Goal: Download file/media

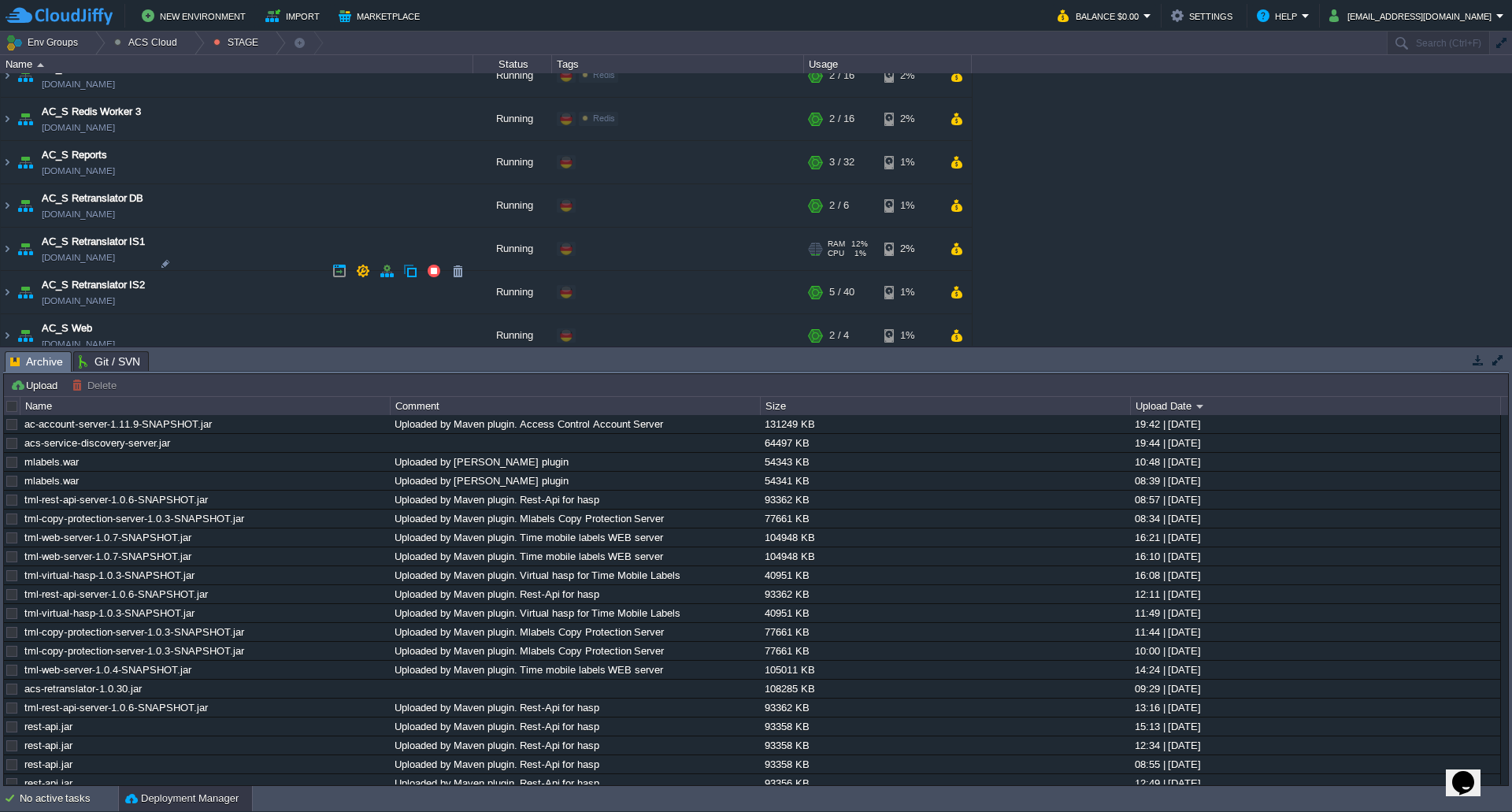
scroll to position [1244, 0]
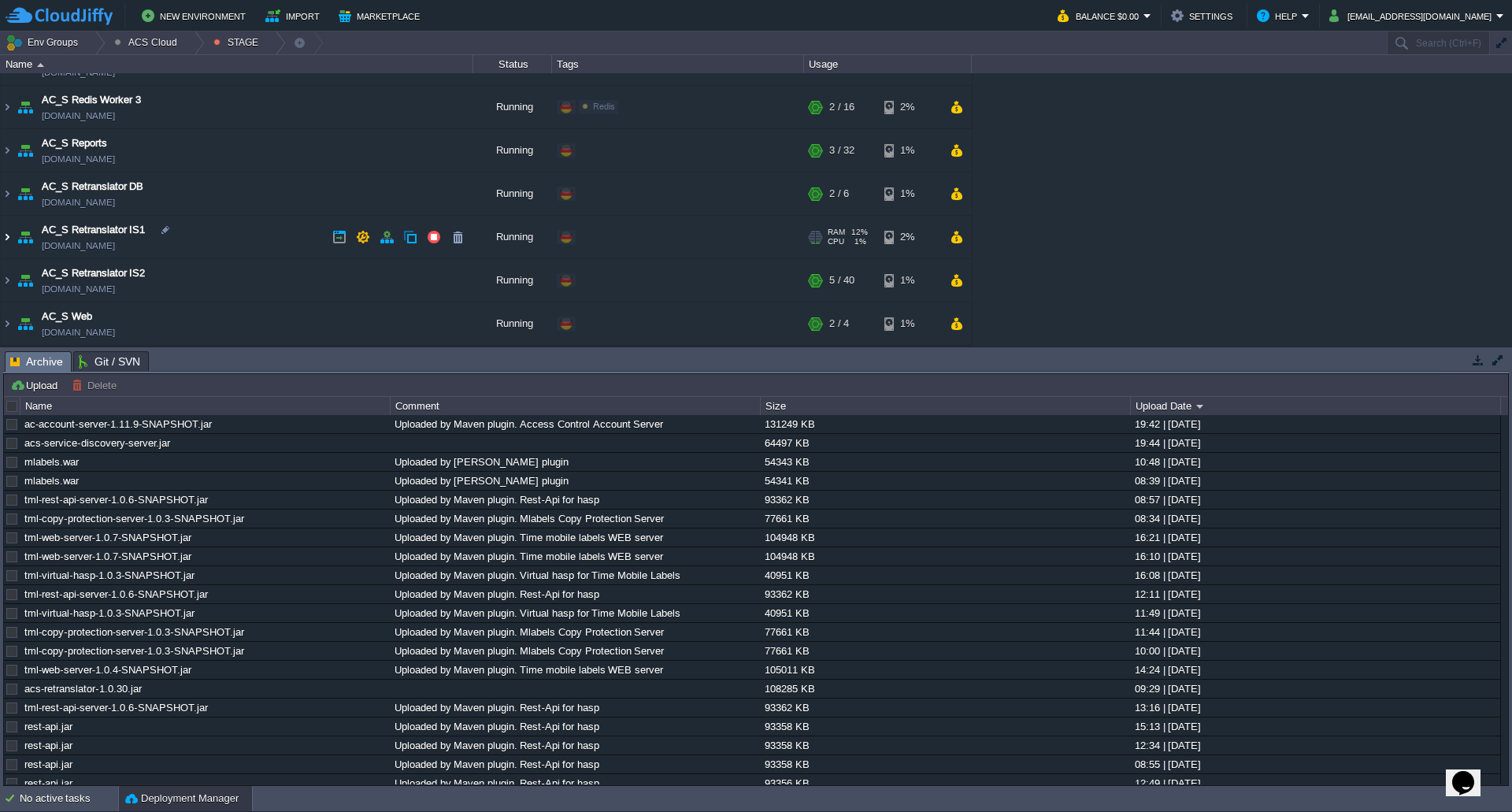
drag, startPoint x: 4, startPoint y: 240, endPoint x: 28, endPoint y: 240, distance: 24.0
click at [4, 240] on img at bounding box center [7, 237] width 13 height 43
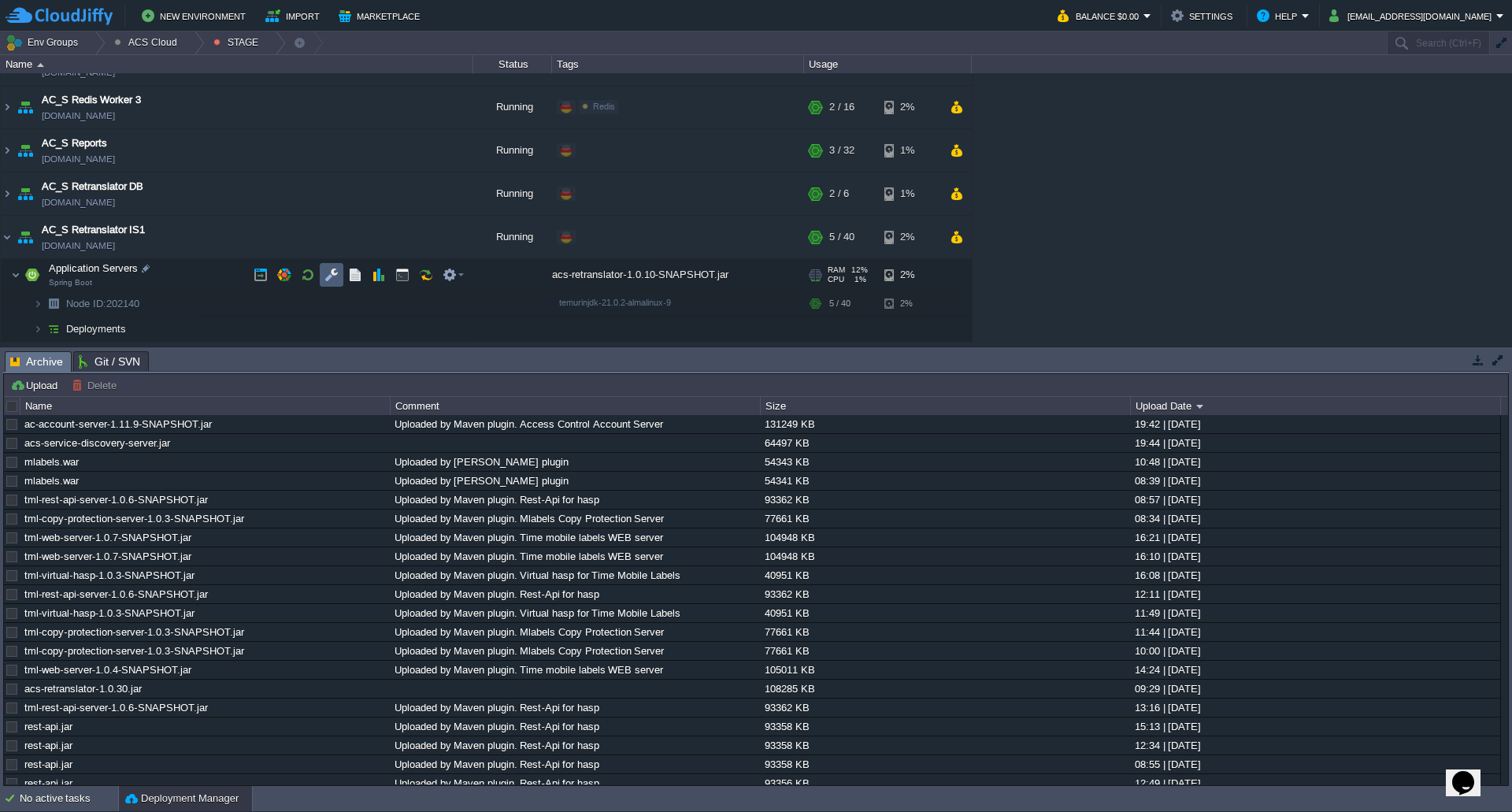
click at [334, 284] on td at bounding box center [331, 275] width 24 height 24
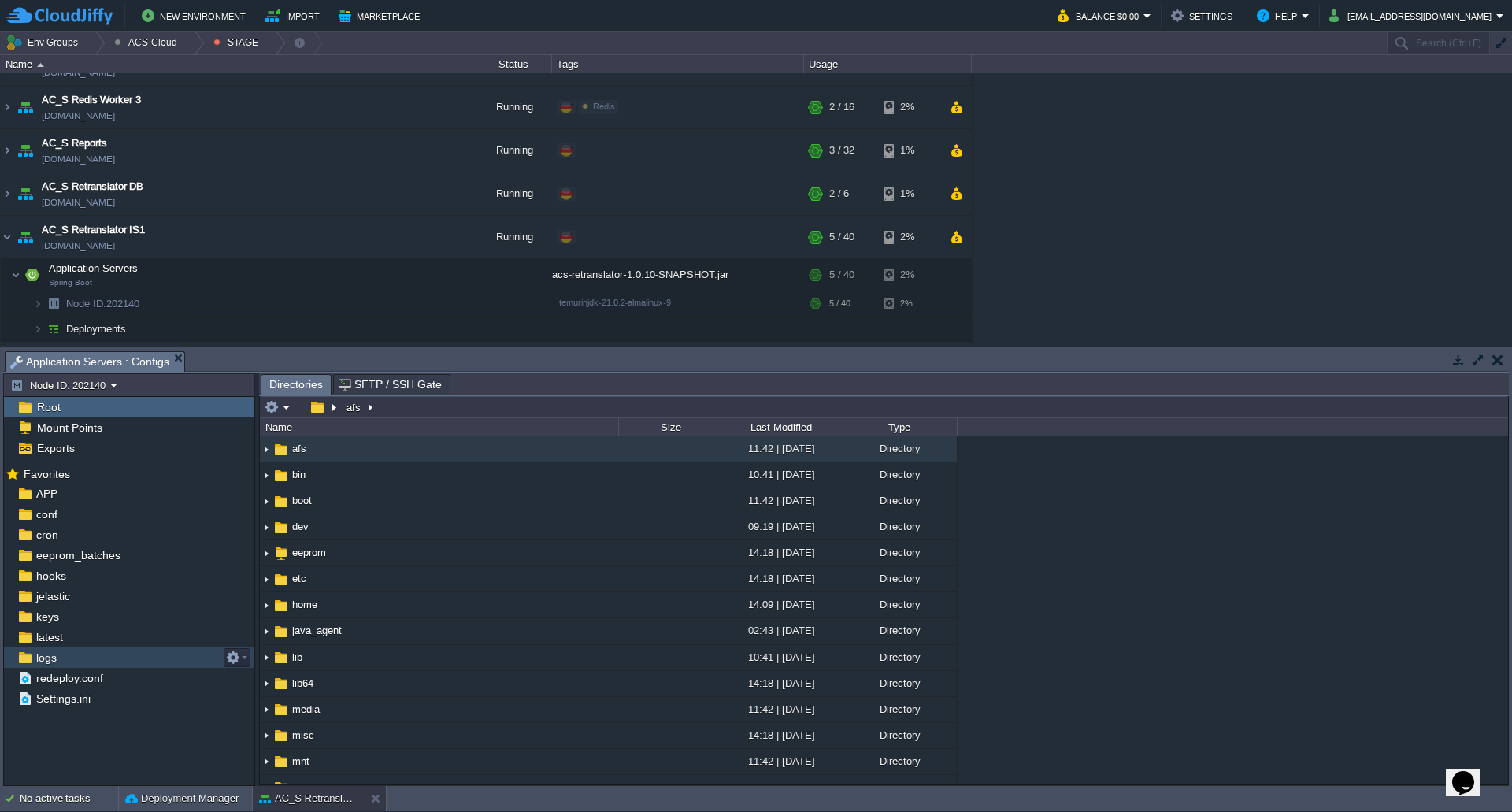
click at [89, 656] on div "logs" at bounding box center [129, 658] width 251 height 21
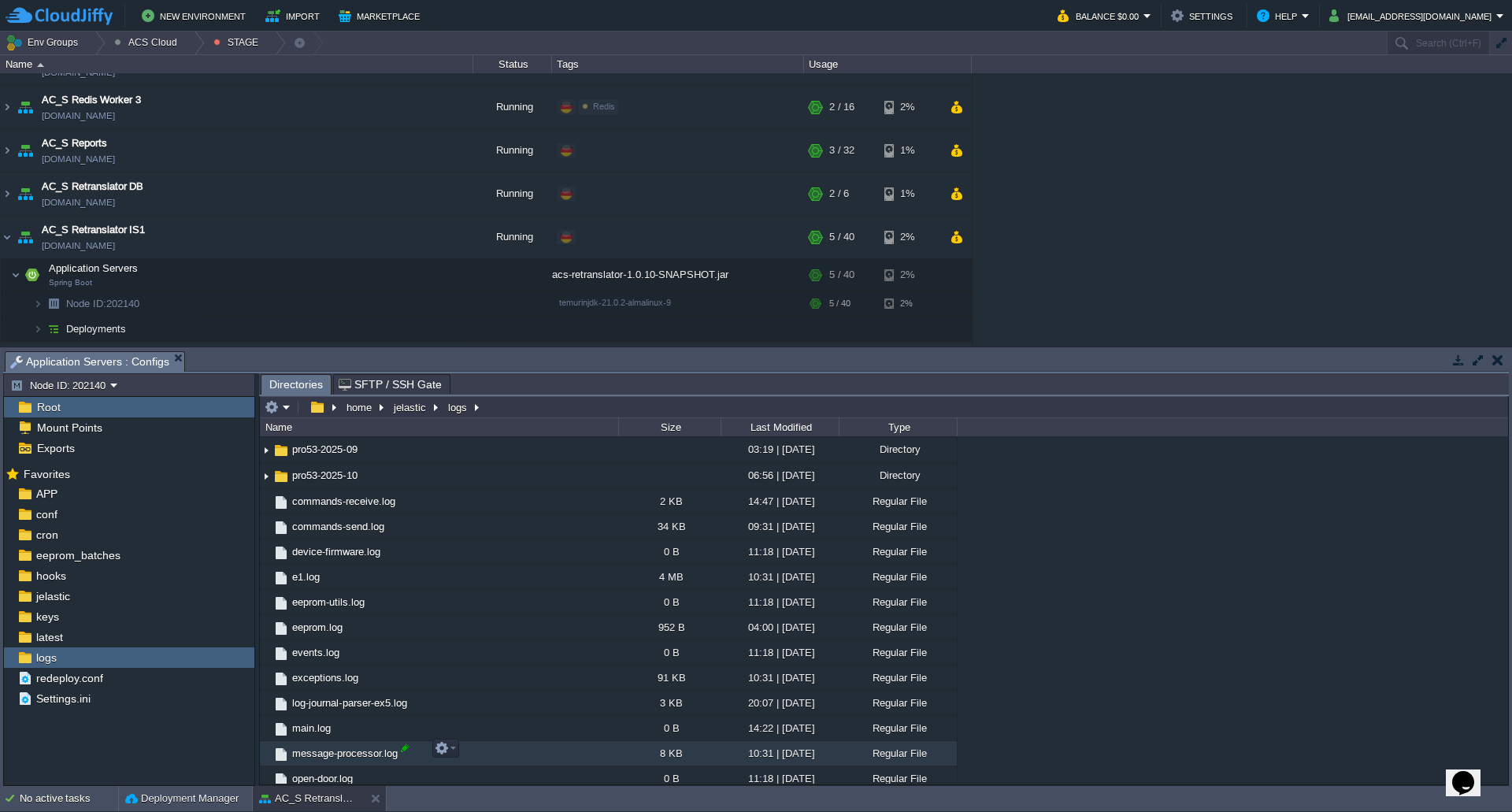
scroll to position [1432, 0]
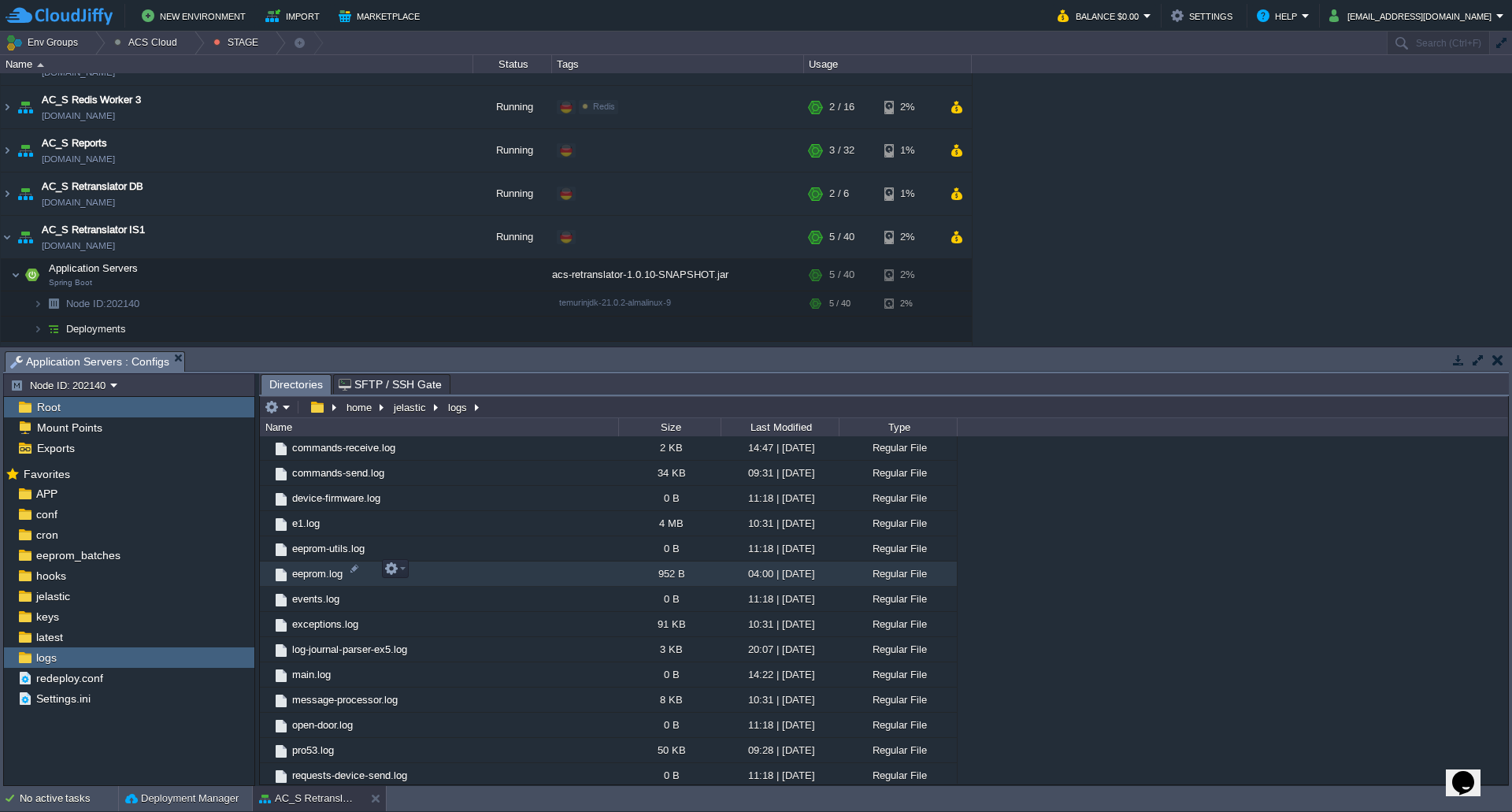
click at [324, 575] on span "eeprom.log" at bounding box center [316, 573] width 55 height 13
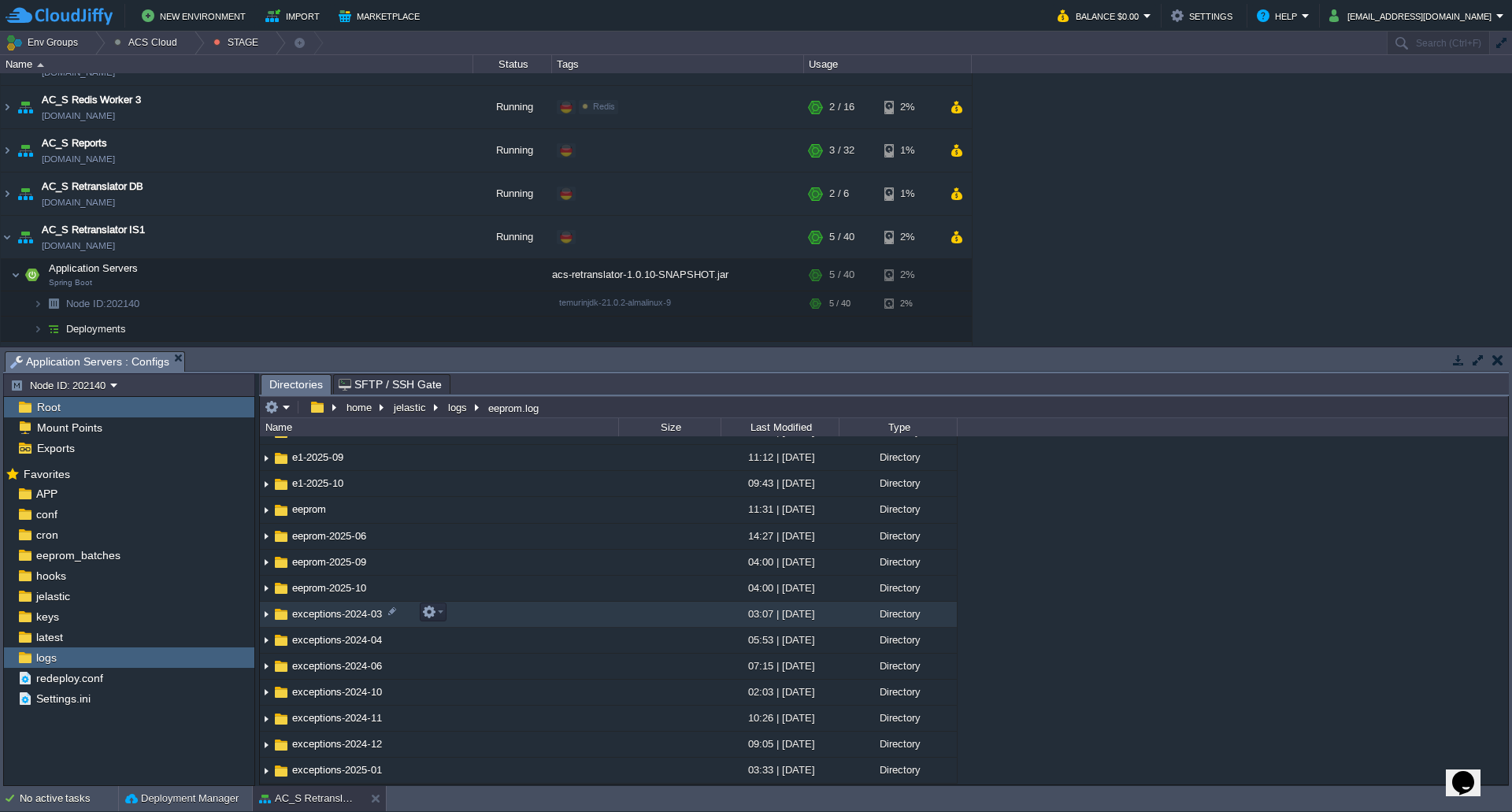
scroll to position [565, 0]
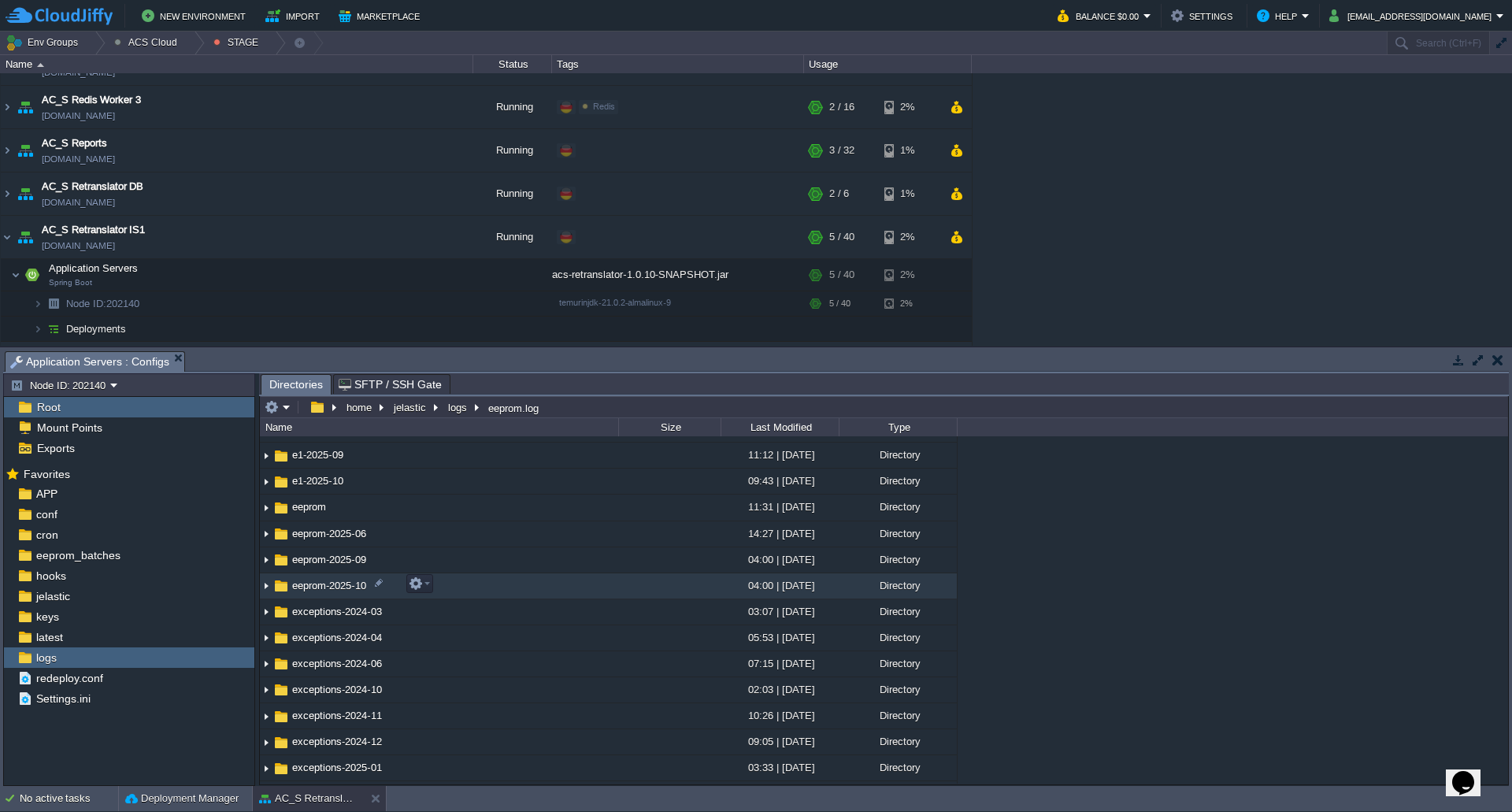
click at [264, 588] on img at bounding box center [266, 586] width 13 height 25
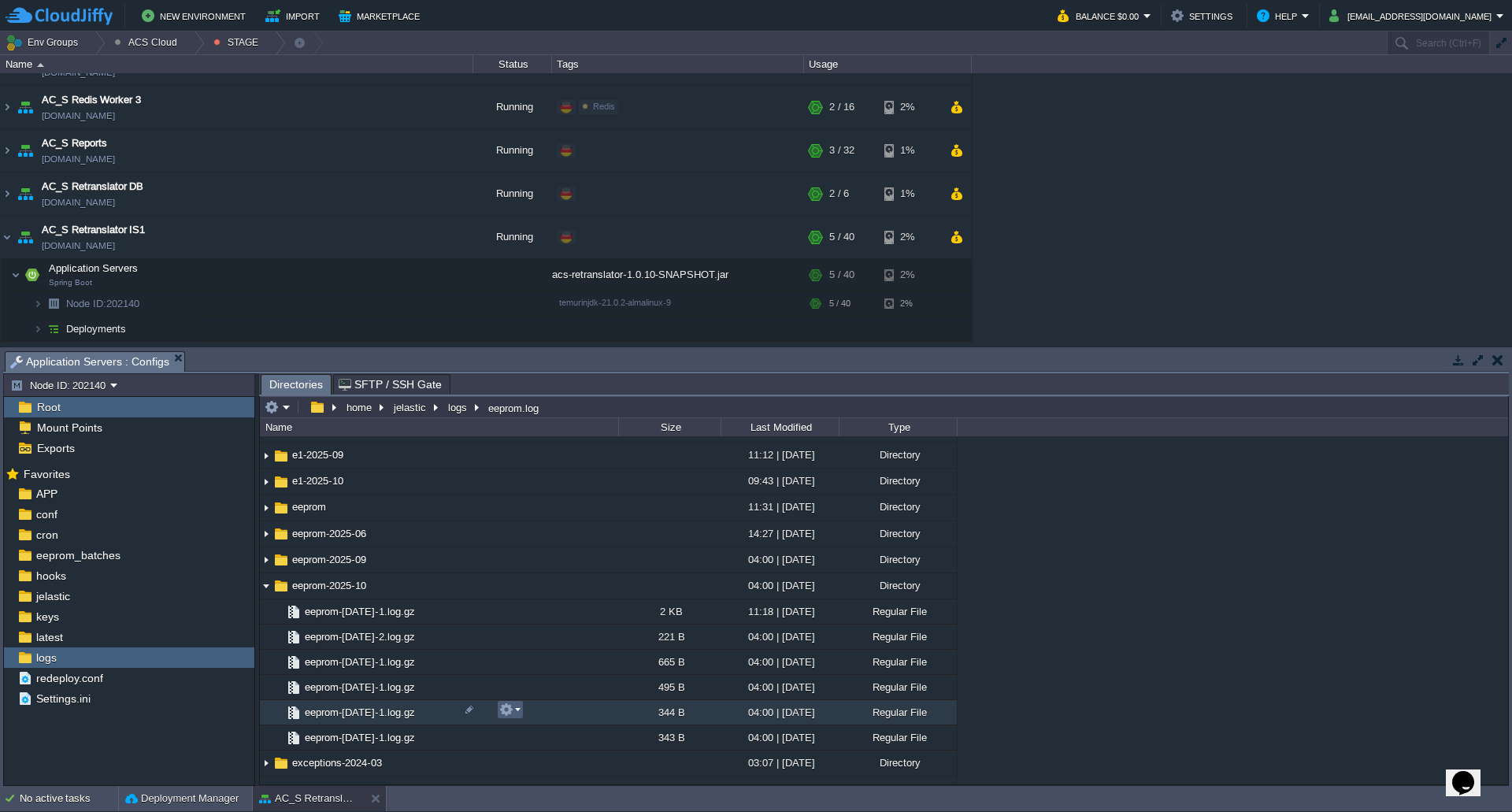
click at [515, 716] on em at bounding box center [509, 710] width 21 height 14
click at [546, 667] on span "Download" at bounding box center [543, 666] width 44 height 12
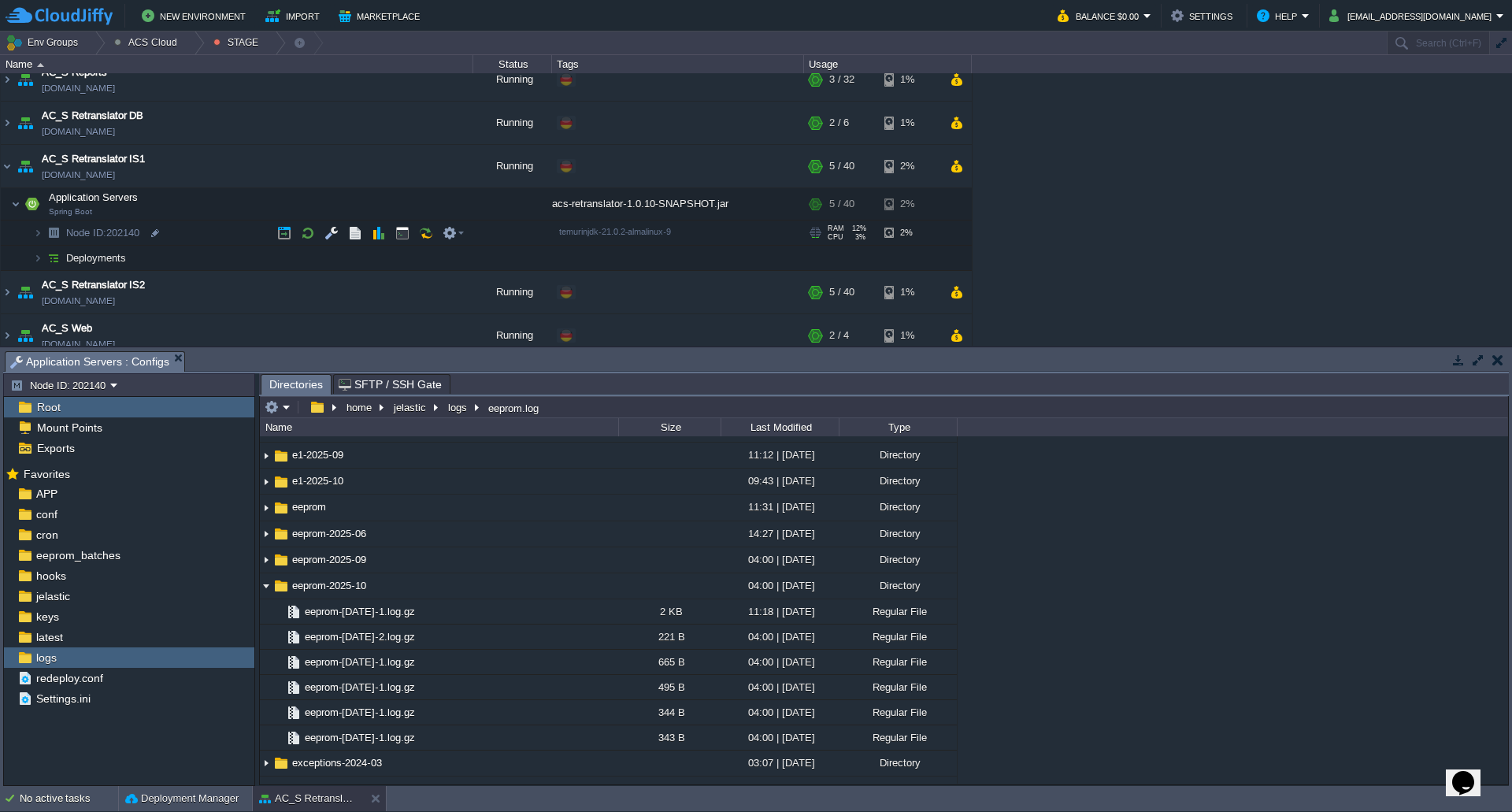
scroll to position [1324, 0]
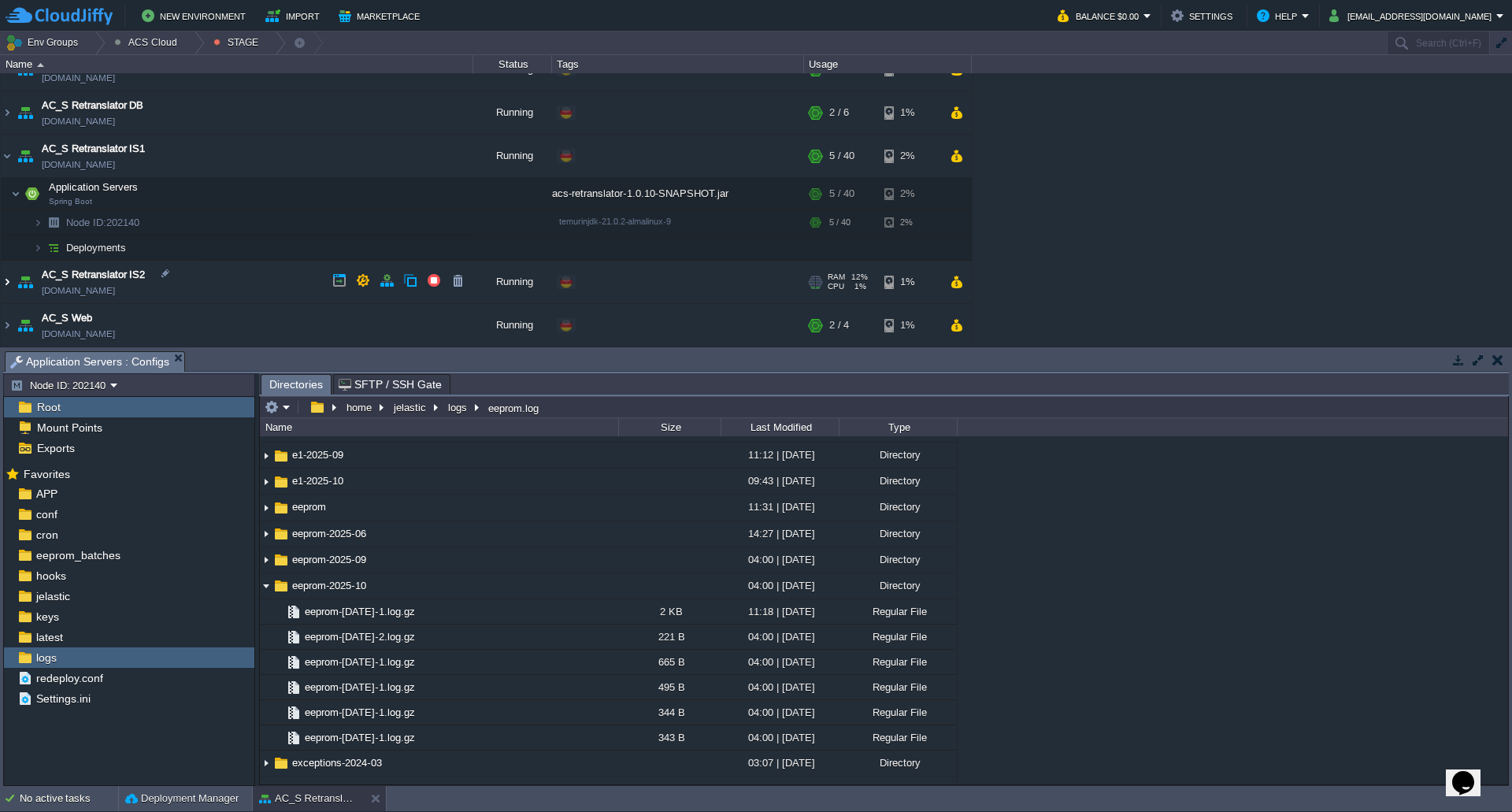
click at [6, 286] on img at bounding box center [7, 282] width 13 height 43
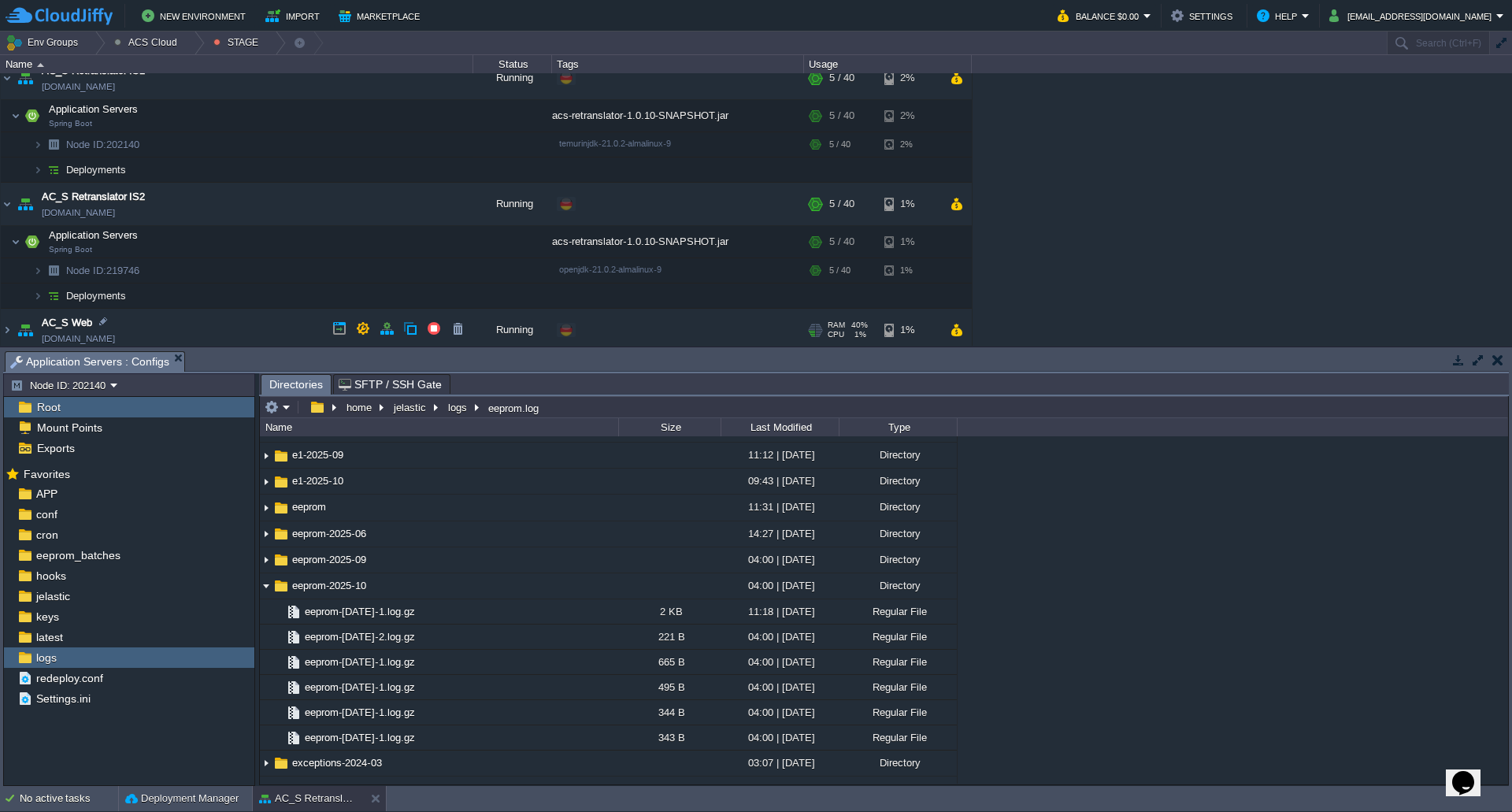
scroll to position [1403, 0]
click at [335, 239] on button "button" at bounding box center [331, 238] width 14 height 14
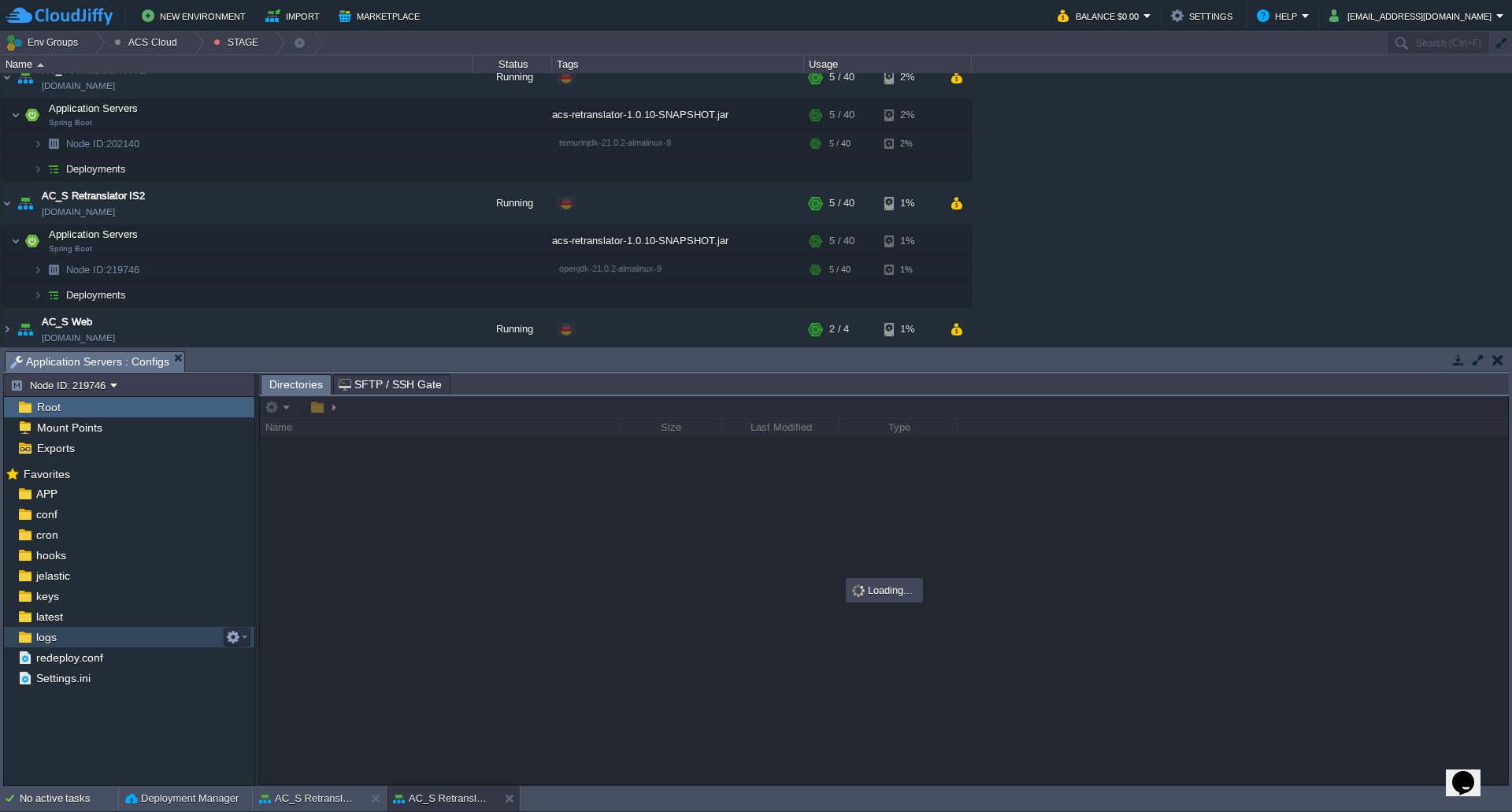
click at [97, 634] on div "logs" at bounding box center [129, 637] width 251 height 21
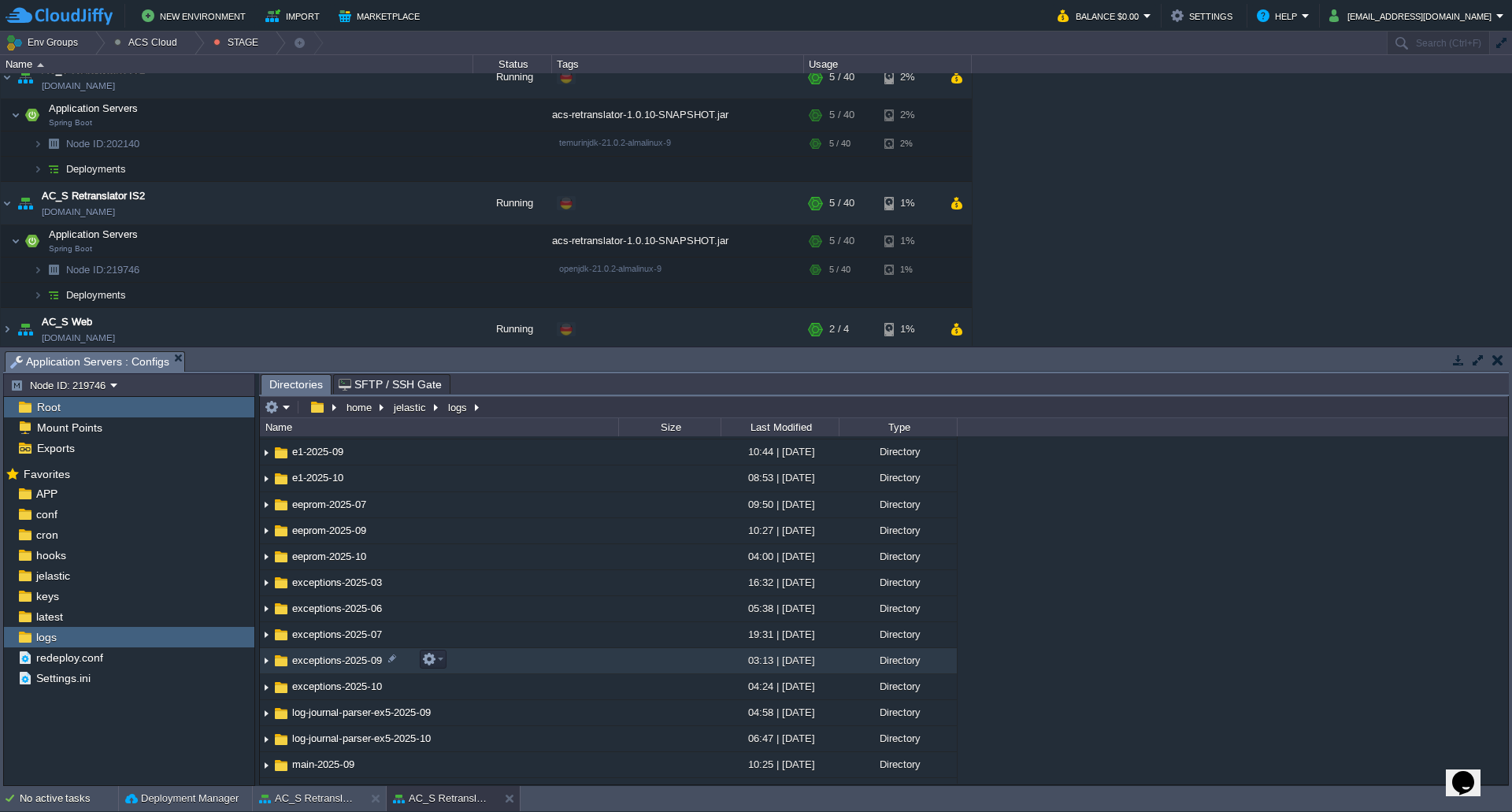
scroll to position [157, 0]
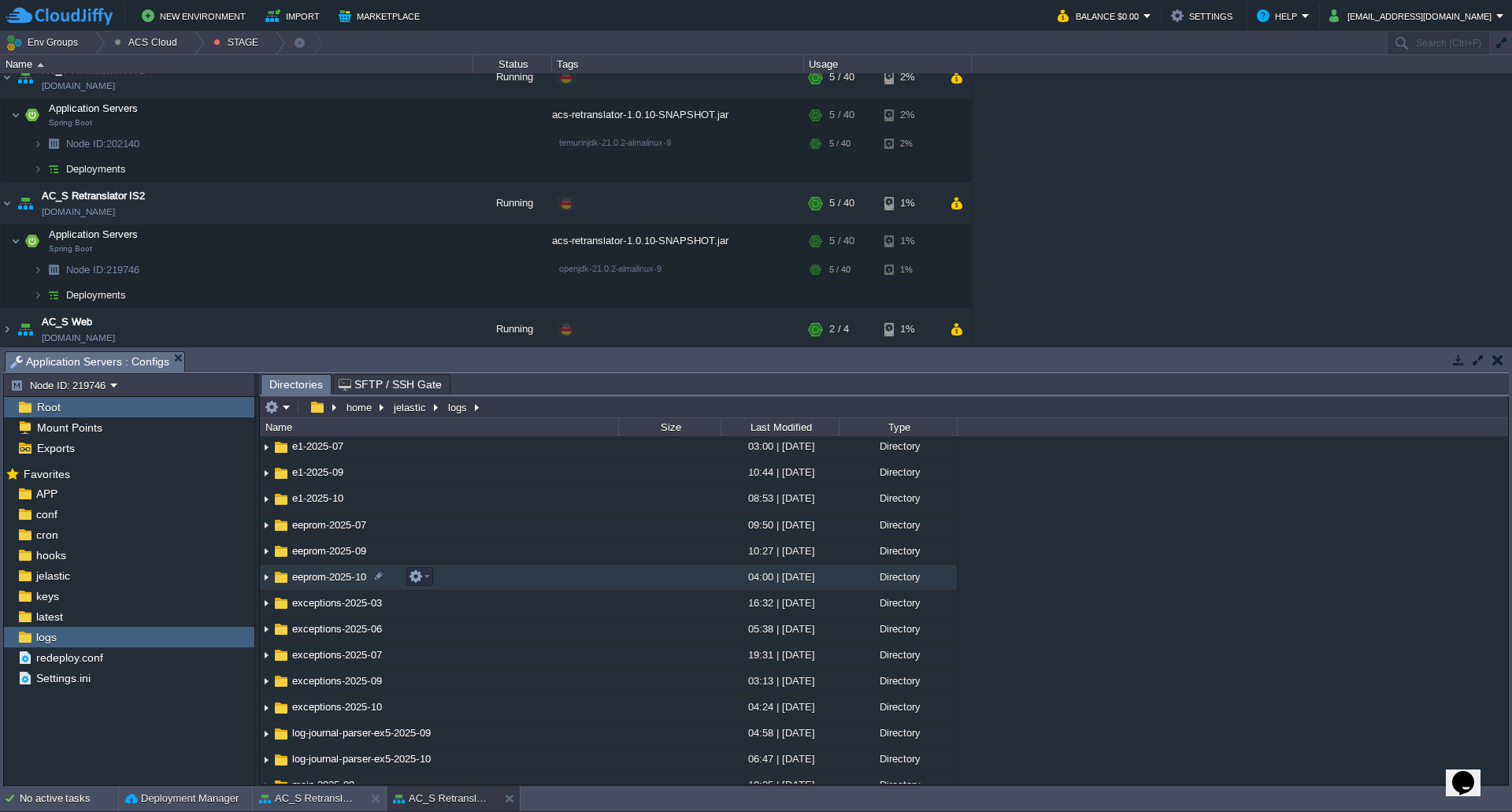
click at [268, 582] on img at bounding box center [266, 577] width 13 height 25
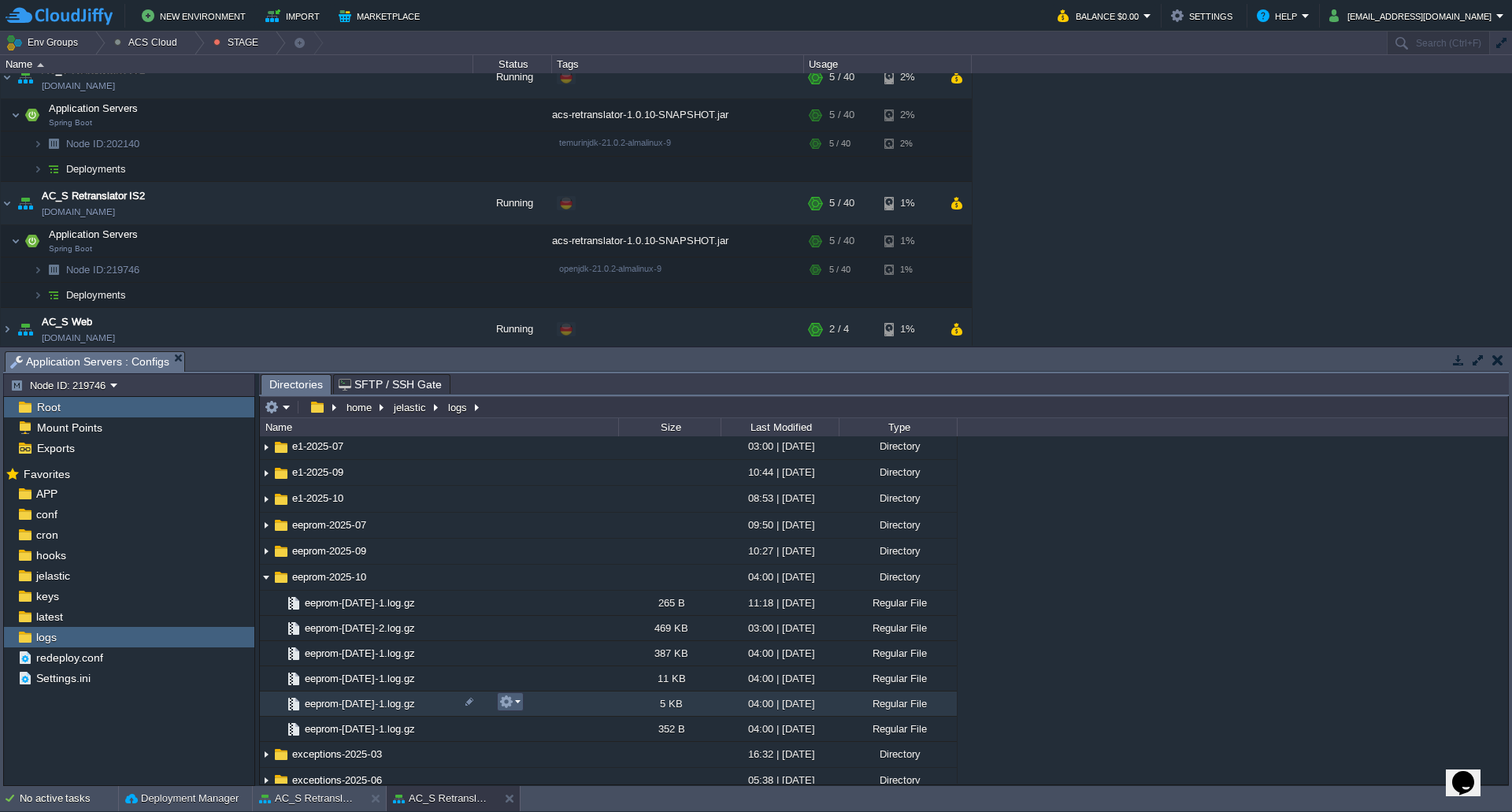
click at [517, 709] on em at bounding box center [509, 702] width 21 height 14
click at [575, 666] on link "Download" at bounding box center [556, 657] width 112 height 17
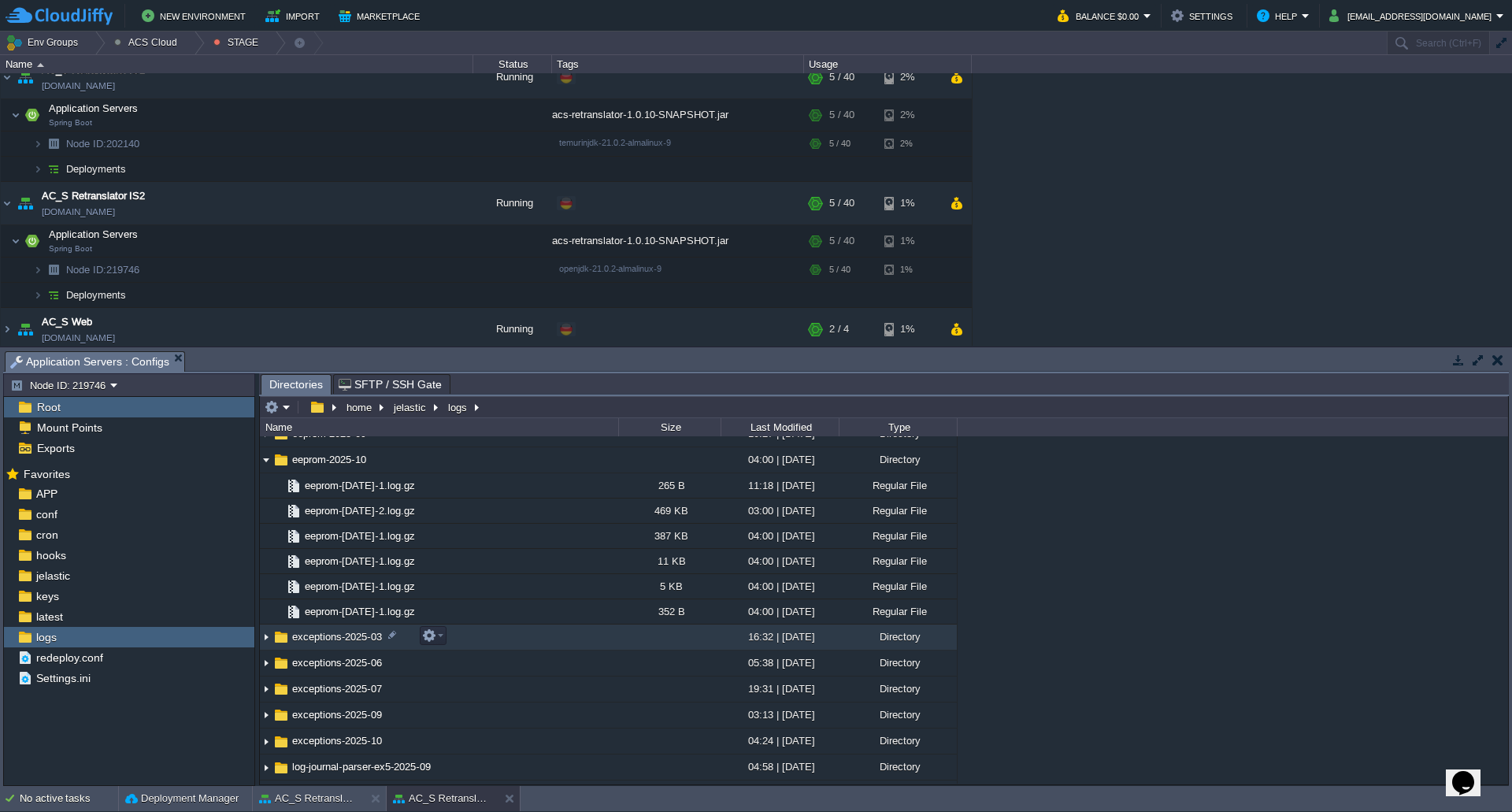
scroll to position [236, 0]
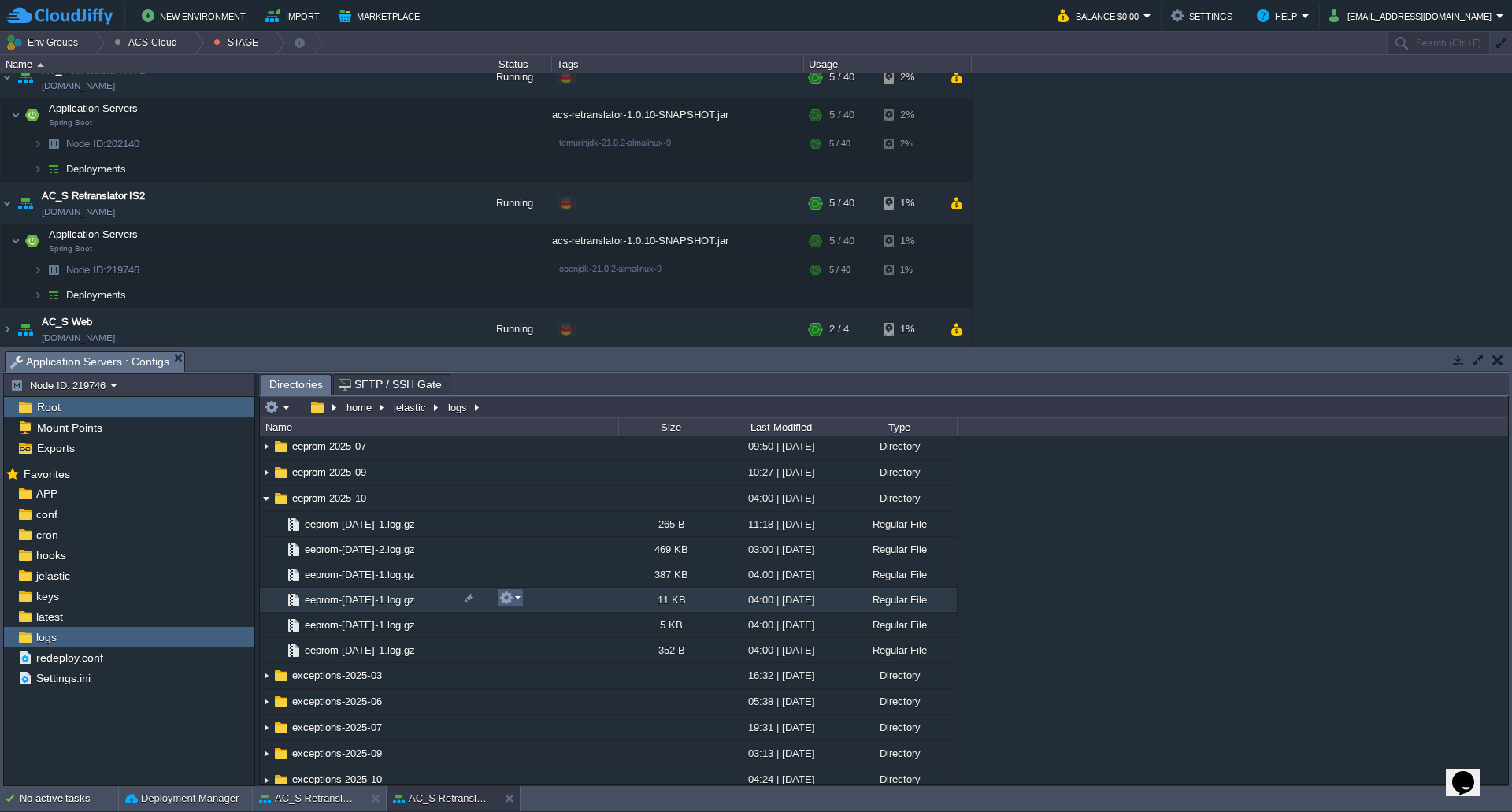
click at [520, 603] on td at bounding box center [509, 597] width 27 height 19
click at [571, 703] on link "Download" at bounding box center [556, 703] width 112 height 17
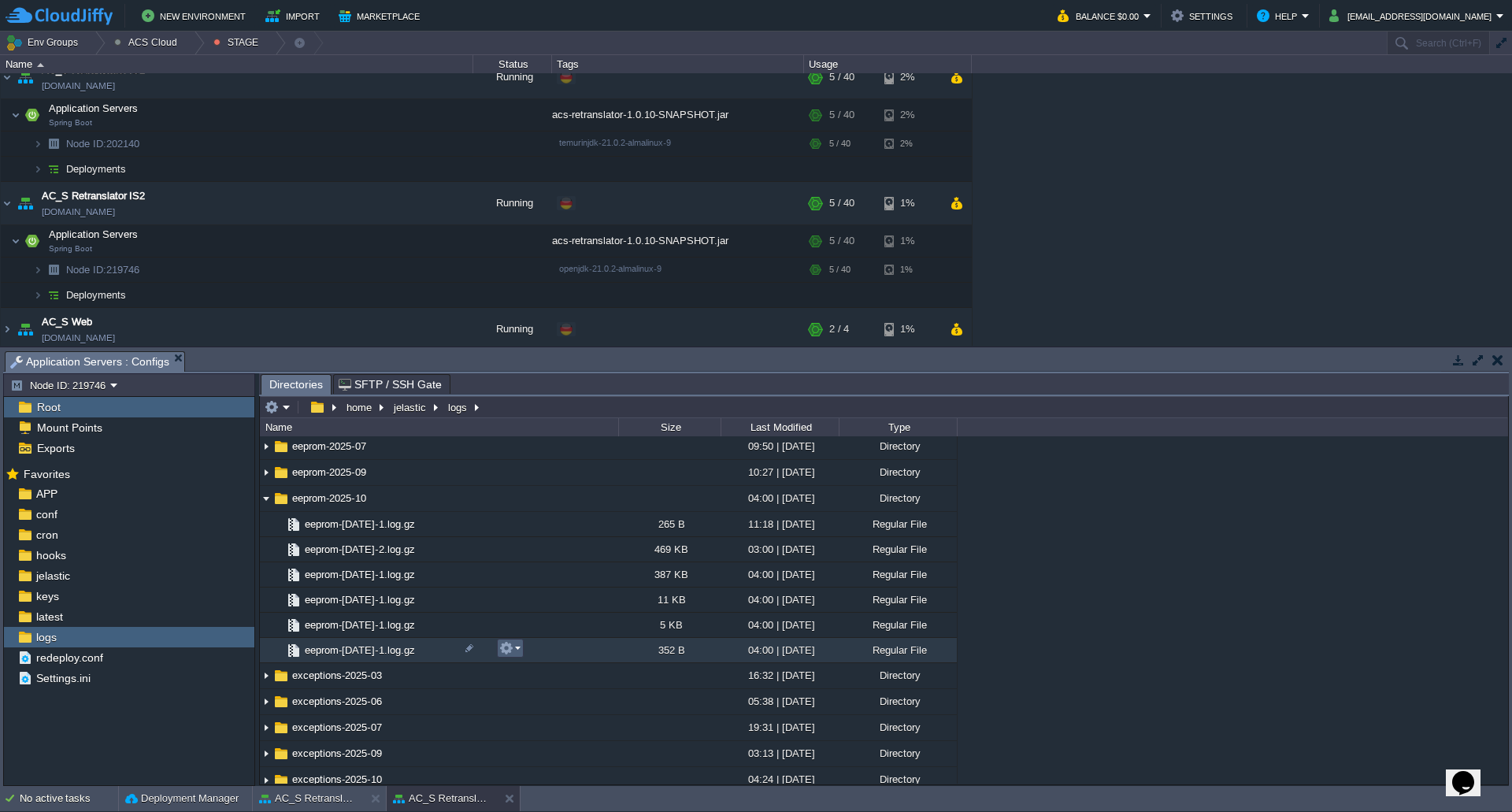
click at [519, 653] on td at bounding box center [509, 648] width 27 height 19
click at [562, 750] on span "Download" at bounding box center [543, 753] width 44 height 12
click at [313, 797] on button "AC_S Retranslator IS1" at bounding box center [308, 799] width 99 height 16
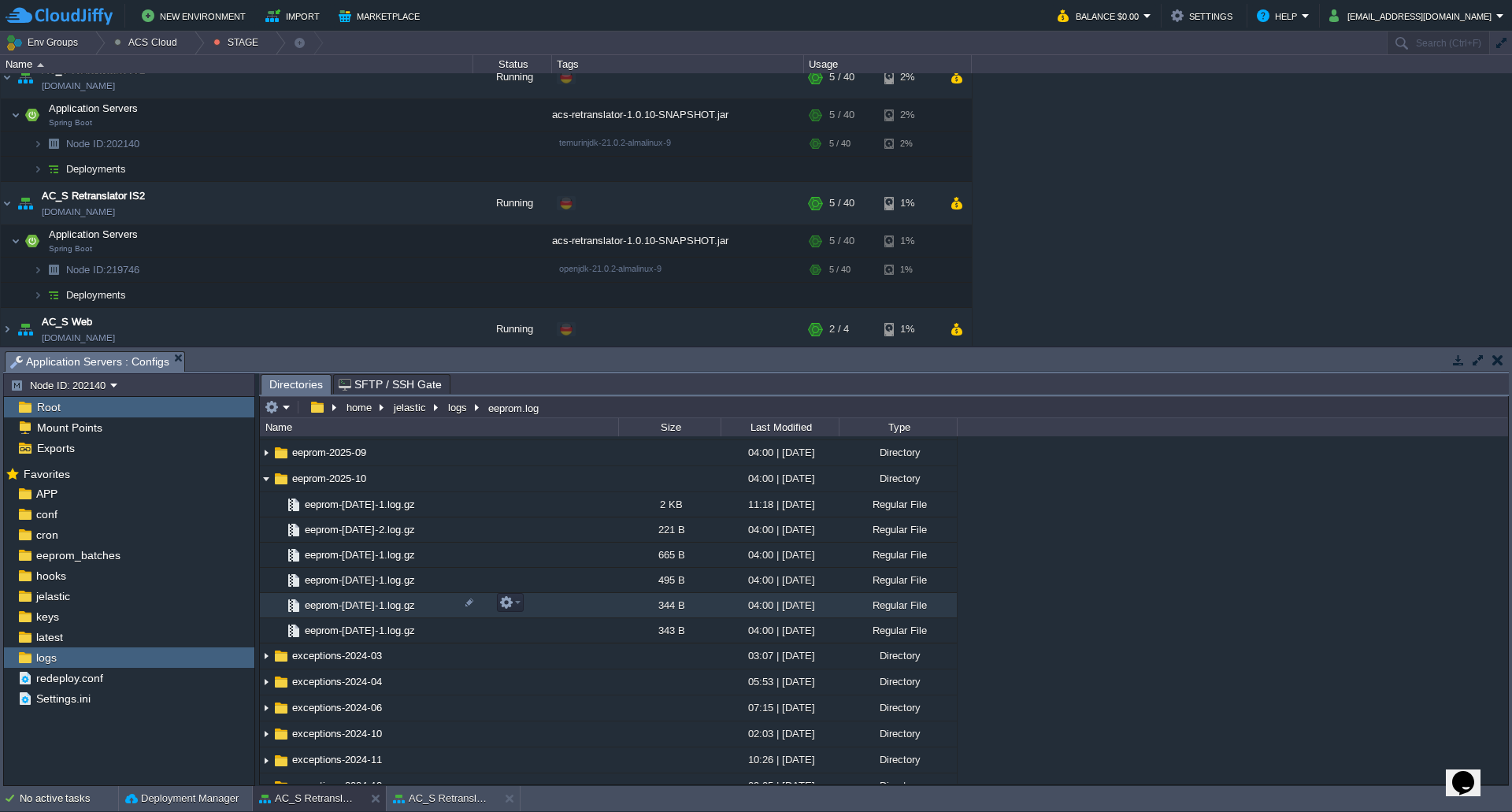
scroll to position [723, 0]
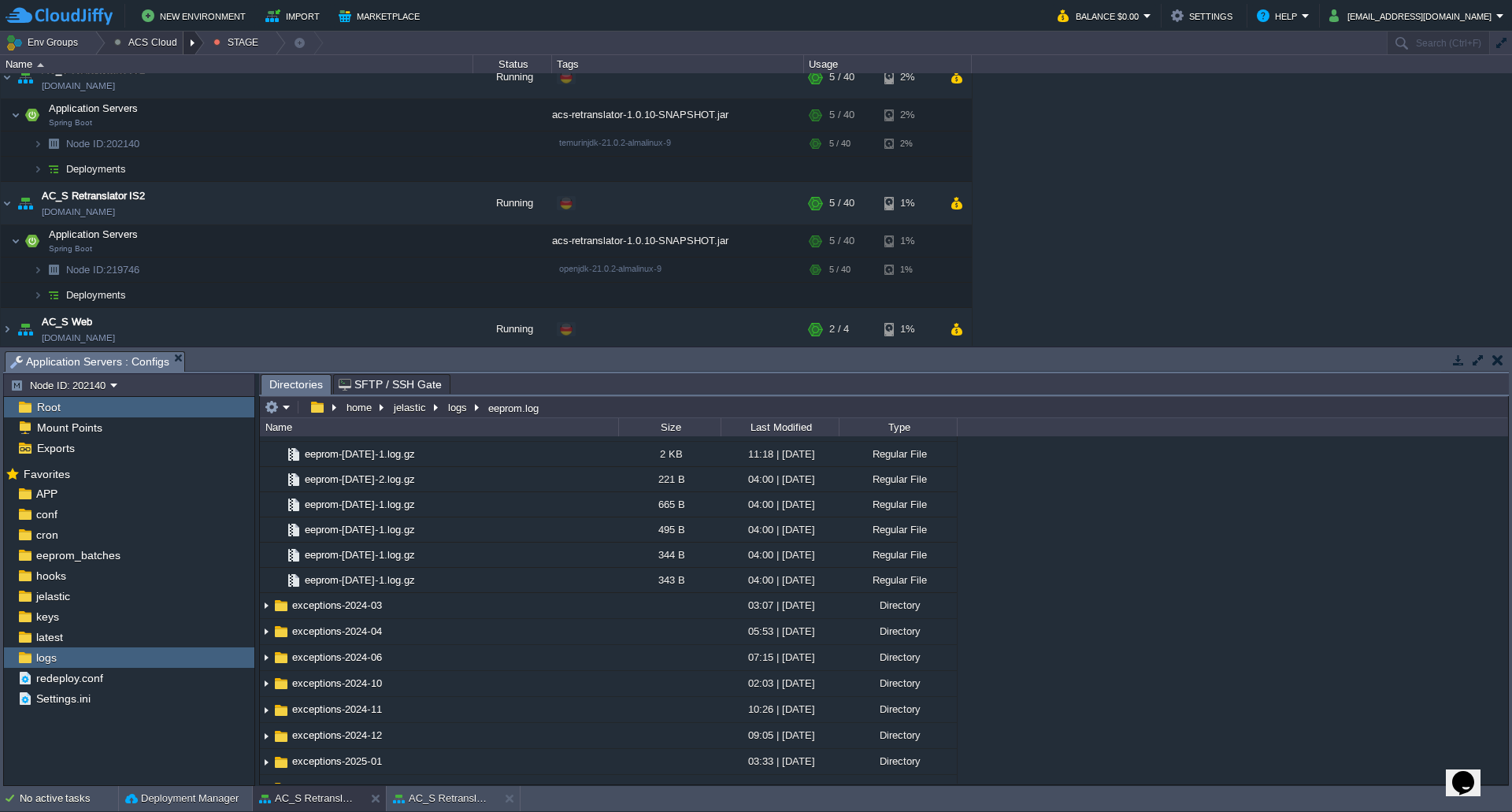
click at [186, 46] on div at bounding box center [193, 43] width 21 height 23
click at [159, 70] on link "DEV" at bounding box center [152, 67] width 93 height 17
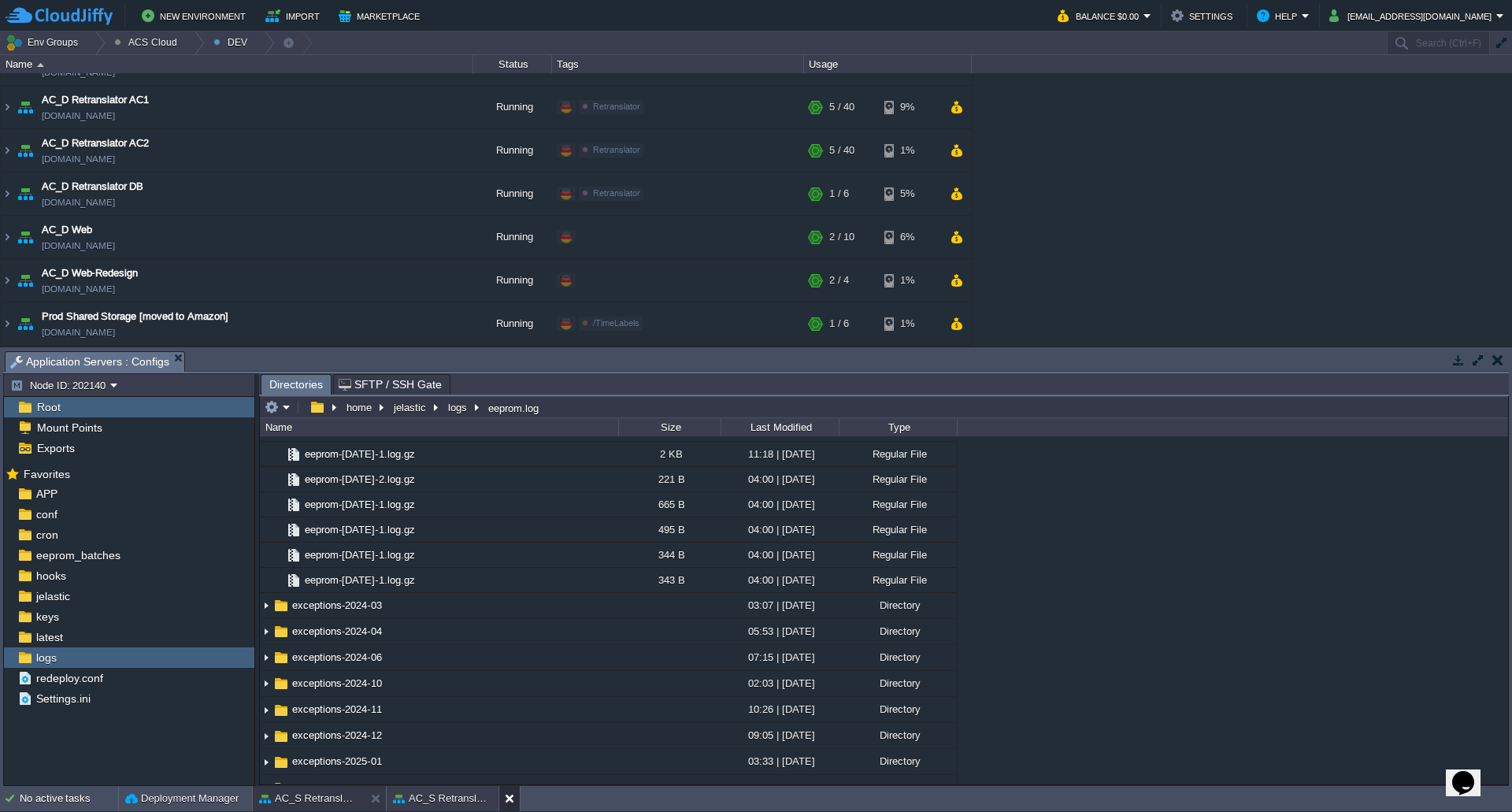
click at [508, 796] on button at bounding box center [512, 799] width 16 height 16
click at [374, 795] on button at bounding box center [379, 799] width 16 height 16
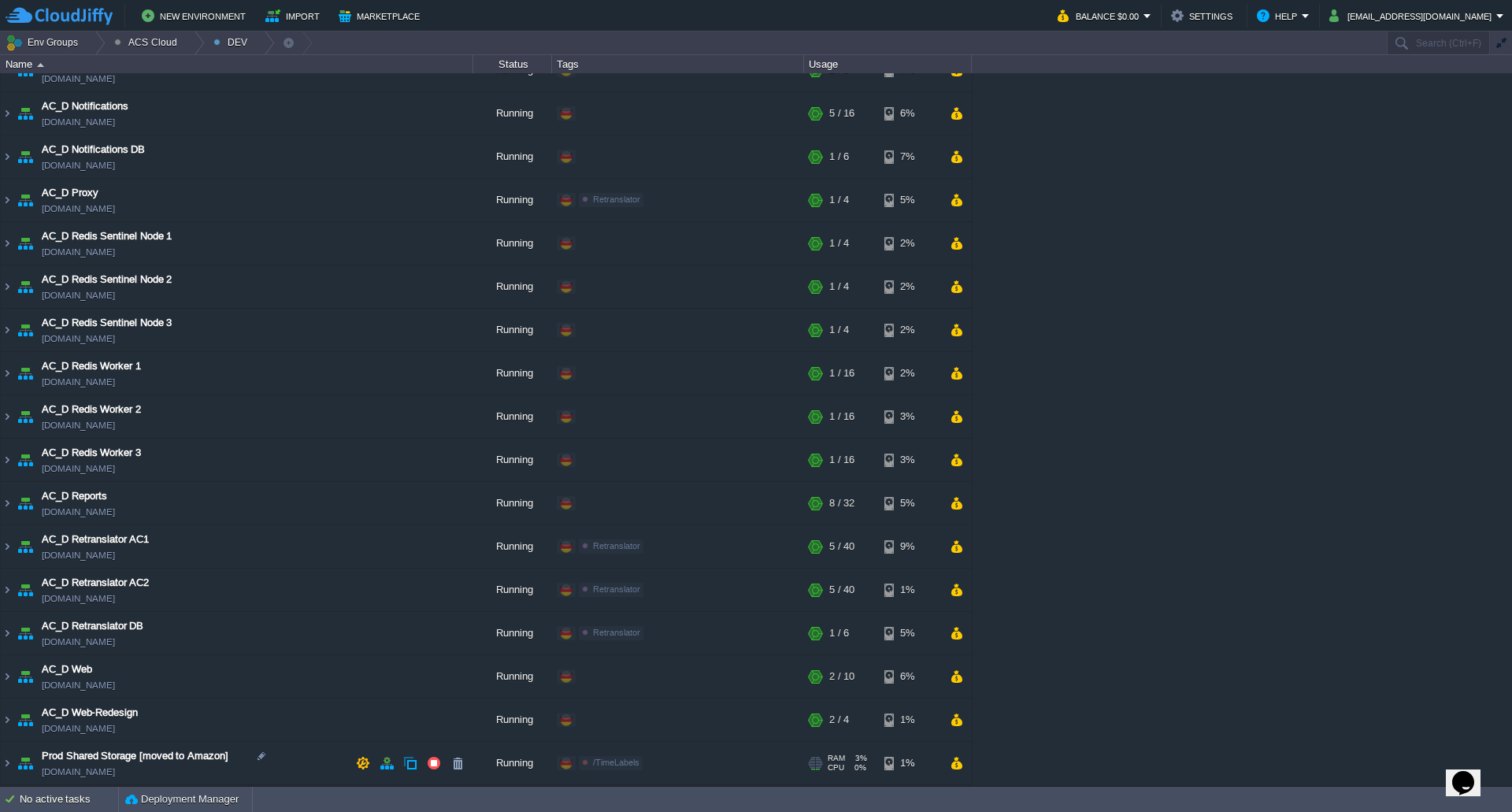
scroll to position [934, 0]
click at [11, 591] on img at bounding box center [7, 589] width 13 height 43
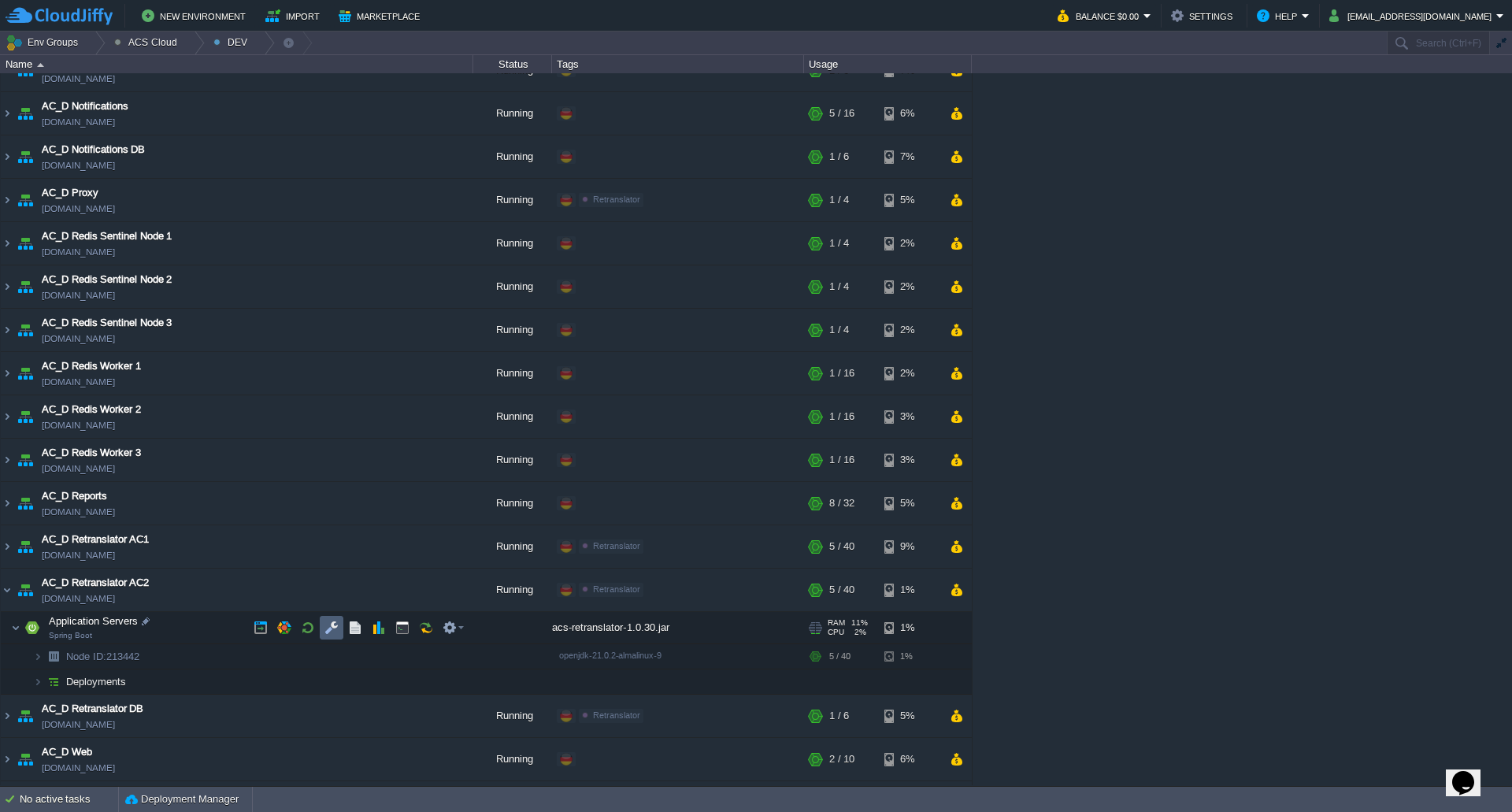
click at [330, 635] on button "button" at bounding box center [331, 628] width 14 height 14
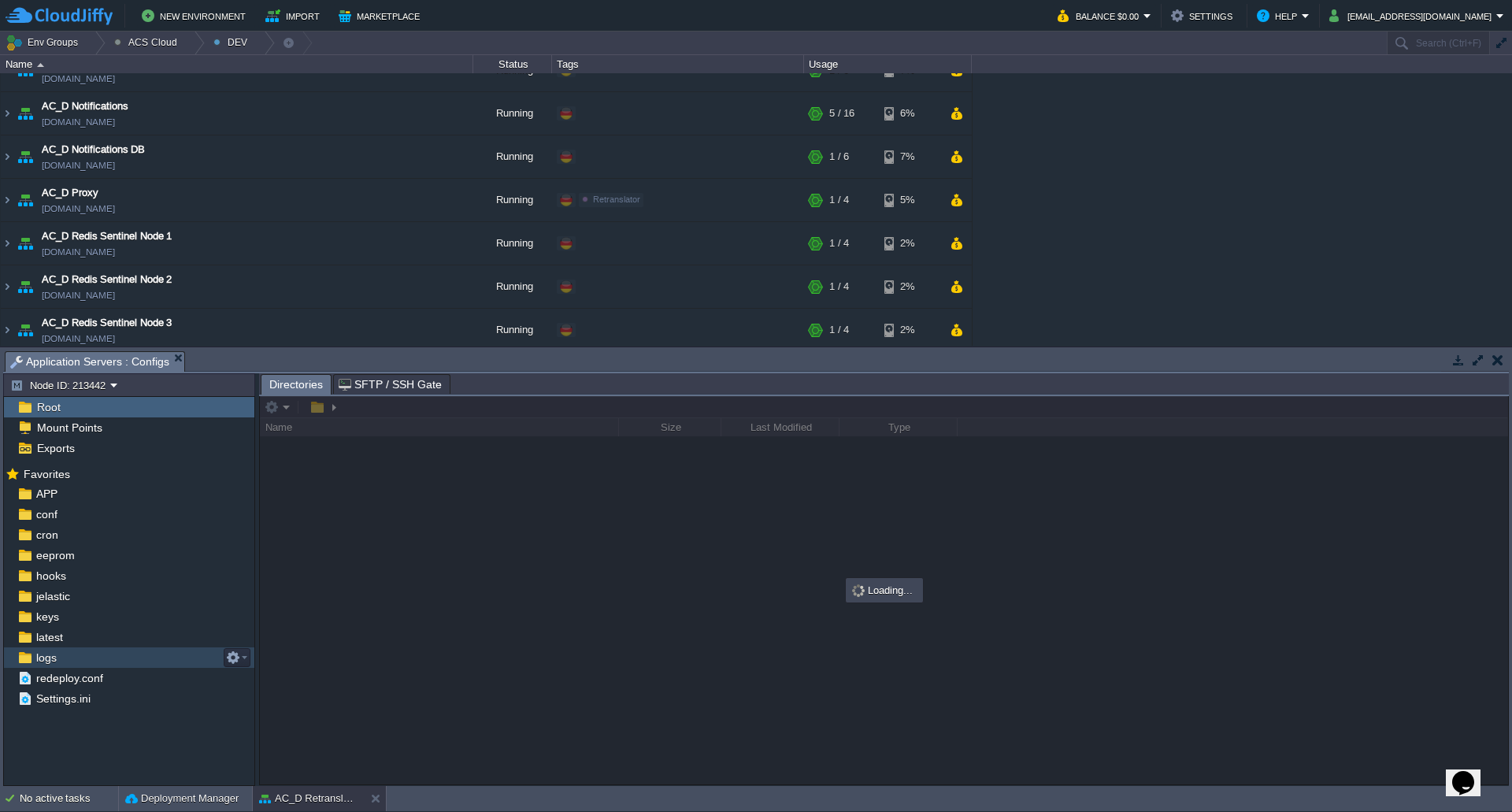
click at [122, 661] on div "logs" at bounding box center [129, 658] width 251 height 21
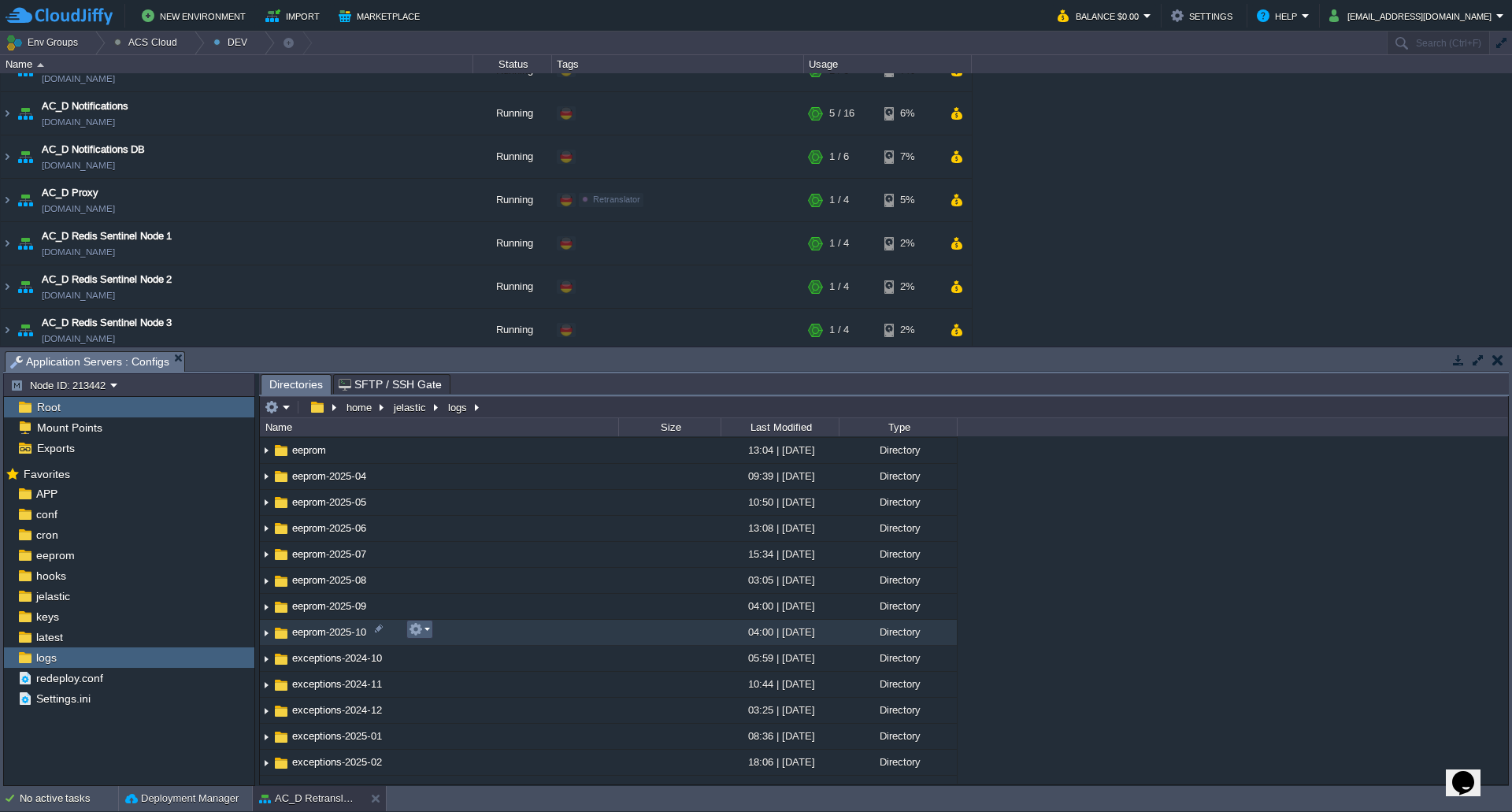
scroll to position [709, 0]
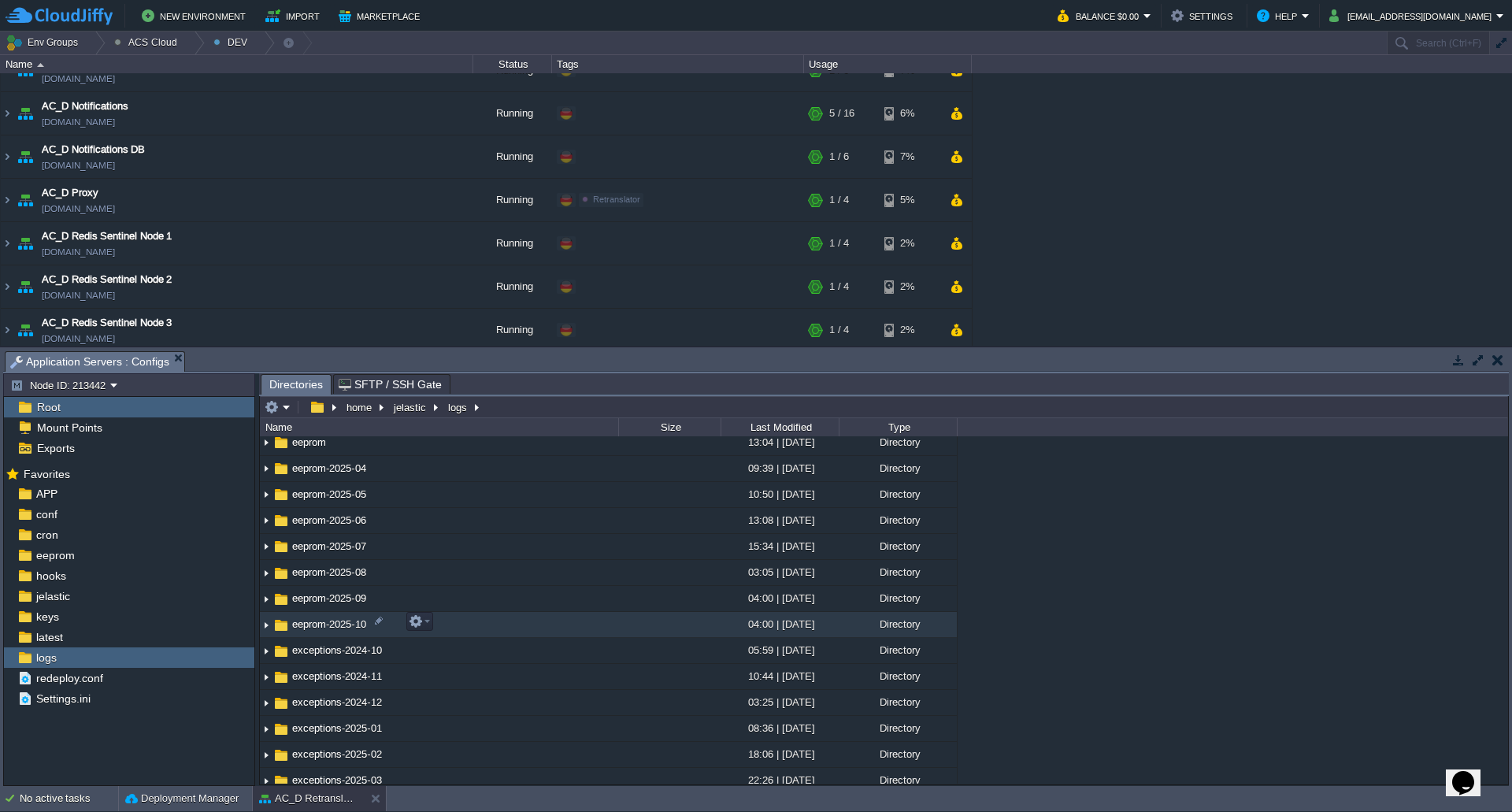
click at [269, 627] on img at bounding box center [266, 625] width 13 height 25
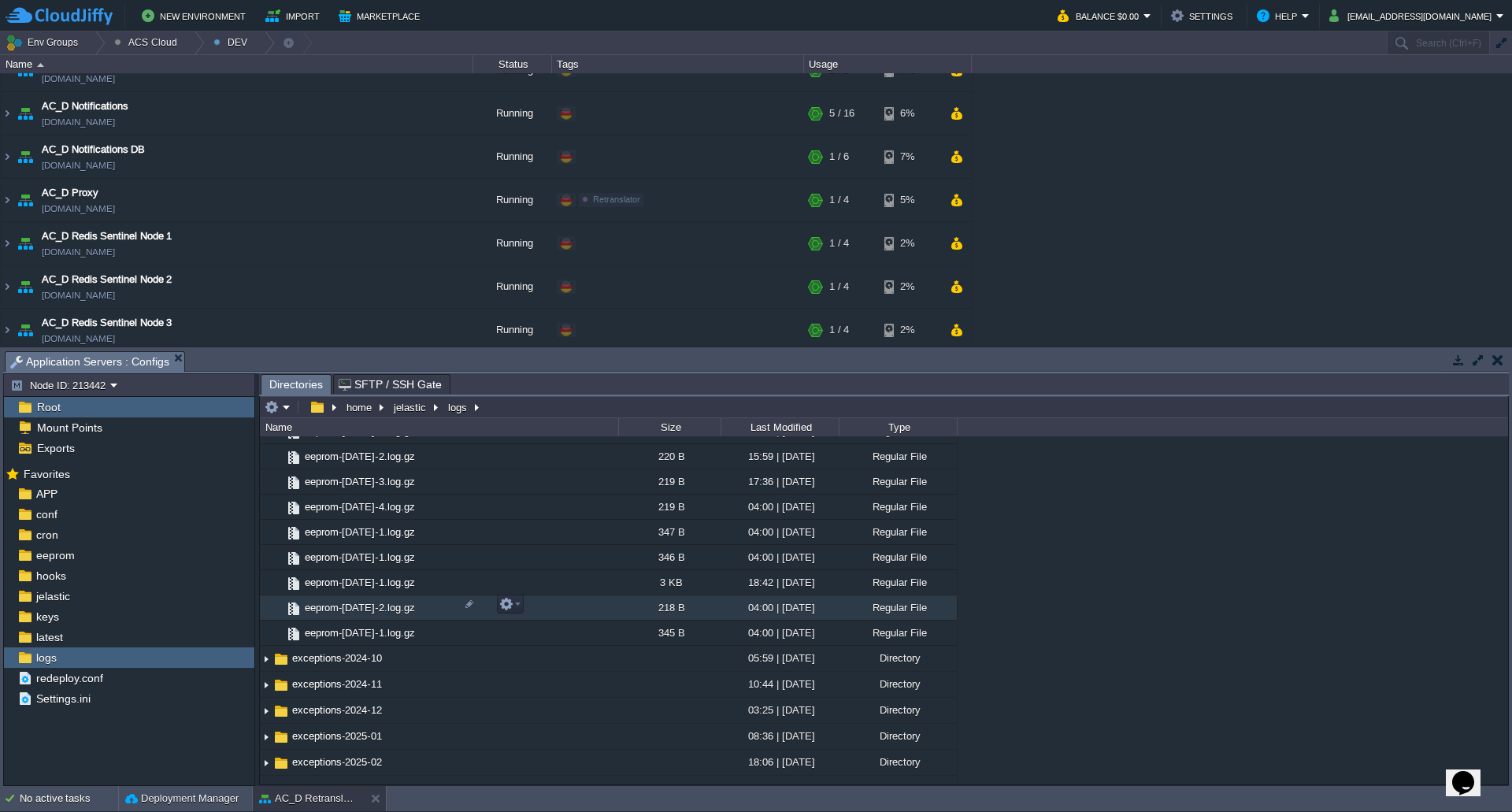
scroll to position [945, 0]
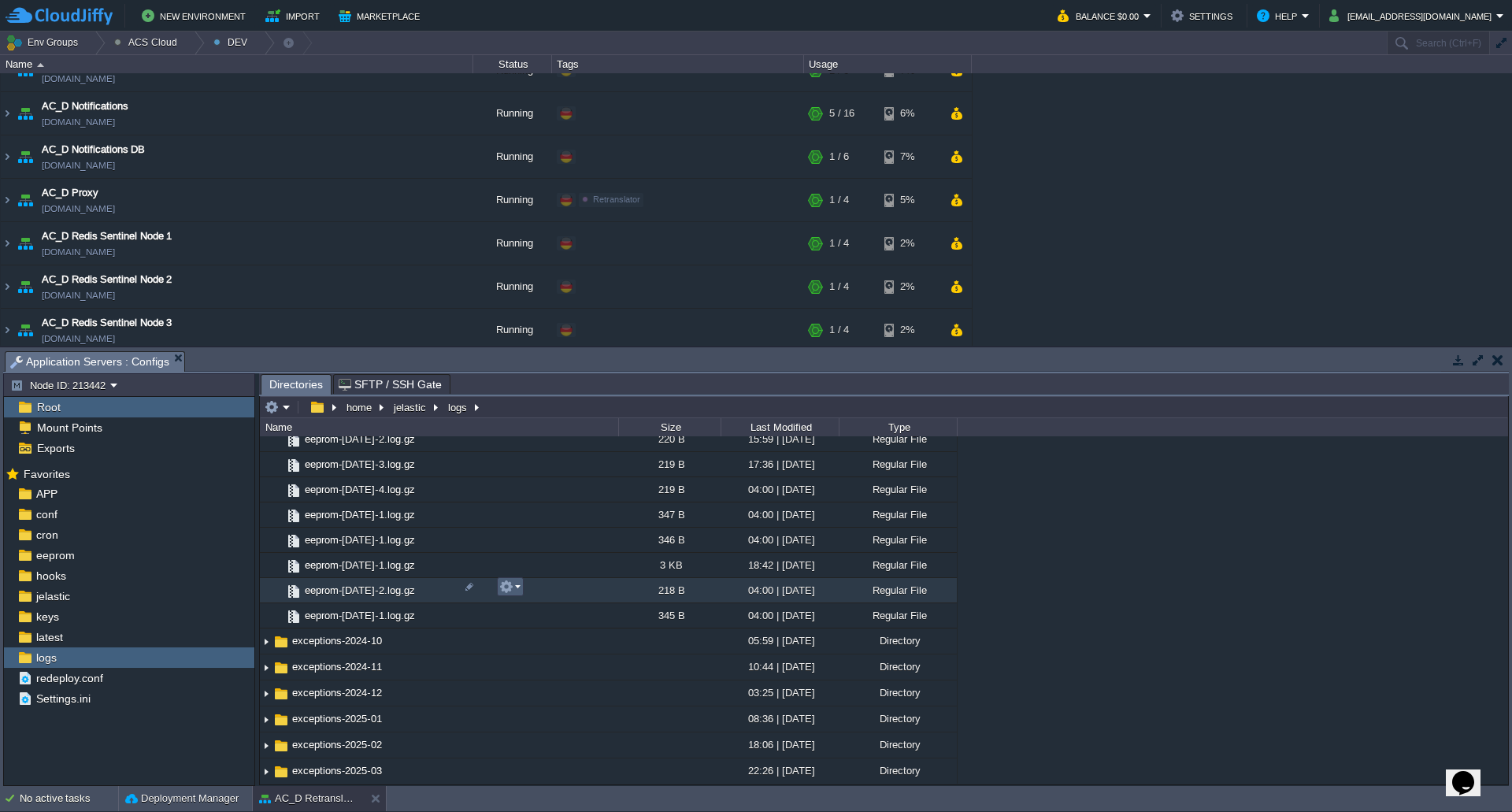
click at [520, 591] on td at bounding box center [509, 586] width 27 height 19
click at [561, 695] on span "Download" at bounding box center [543, 692] width 44 height 12
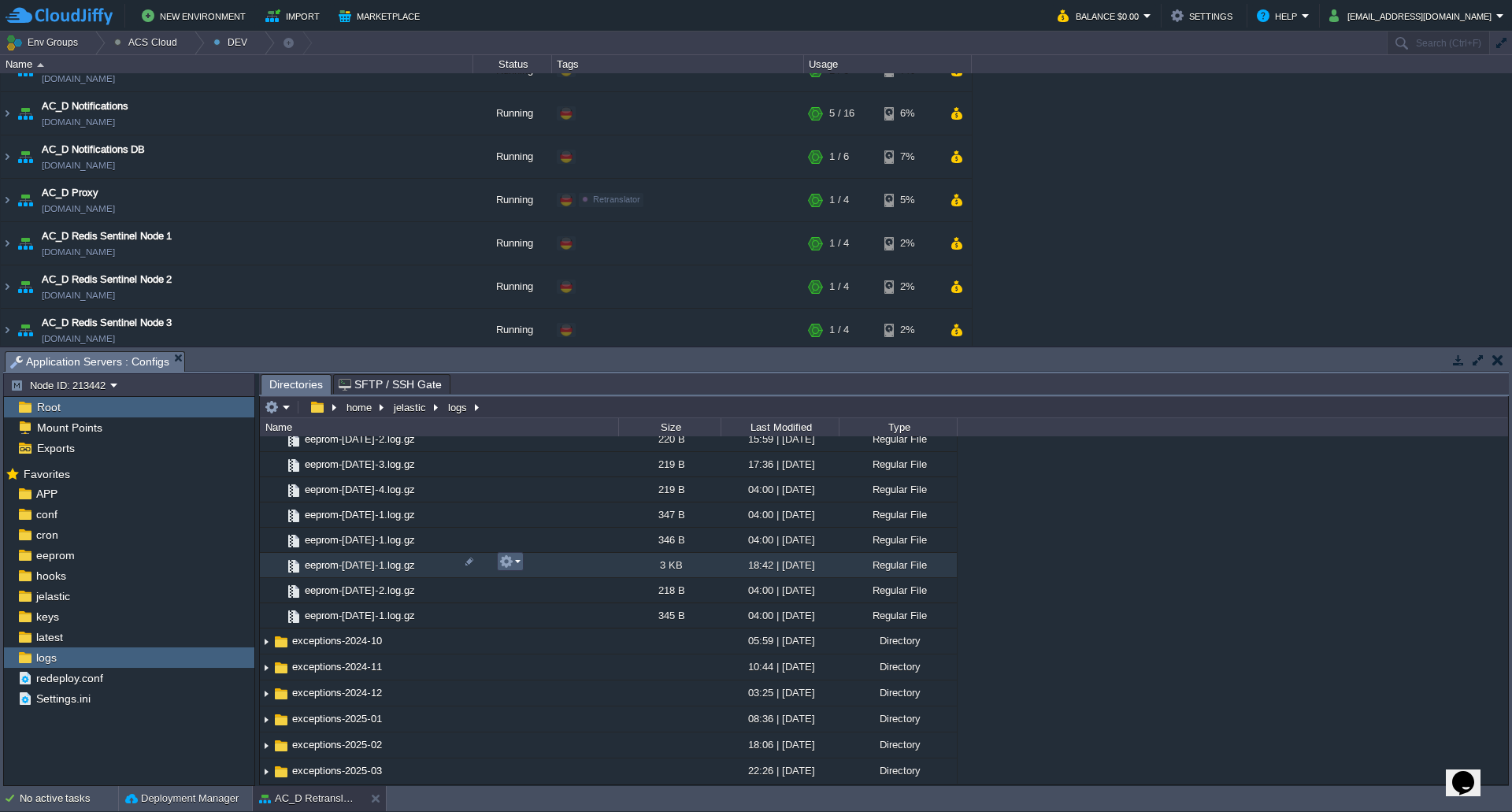
click at [519, 561] on em at bounding box center [509, 561] width 21 height 14
click at [551, 660] on link "Download" at bounding box center [556, 667] width 112 height 17
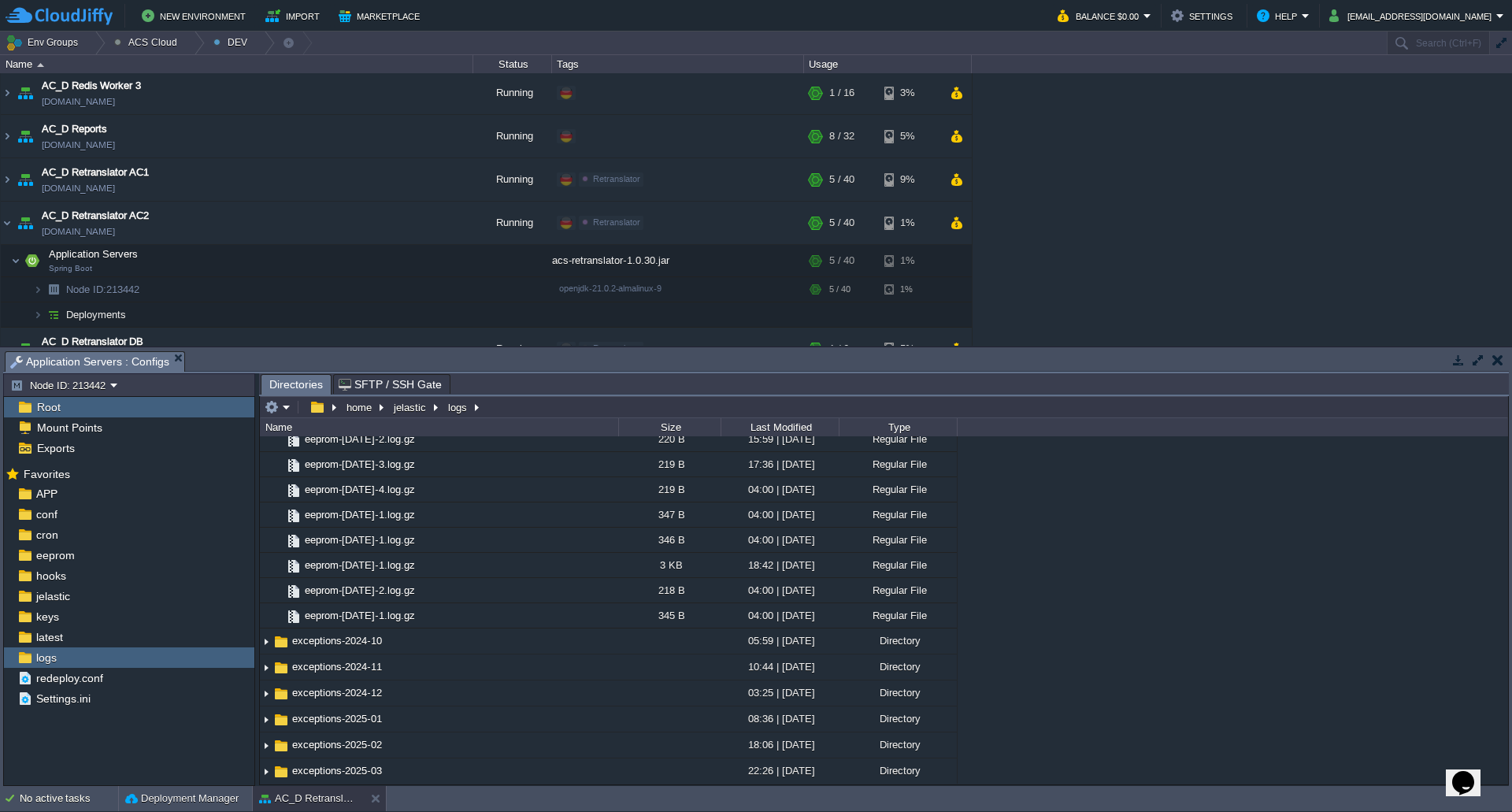
scroll to position [1327, 0]
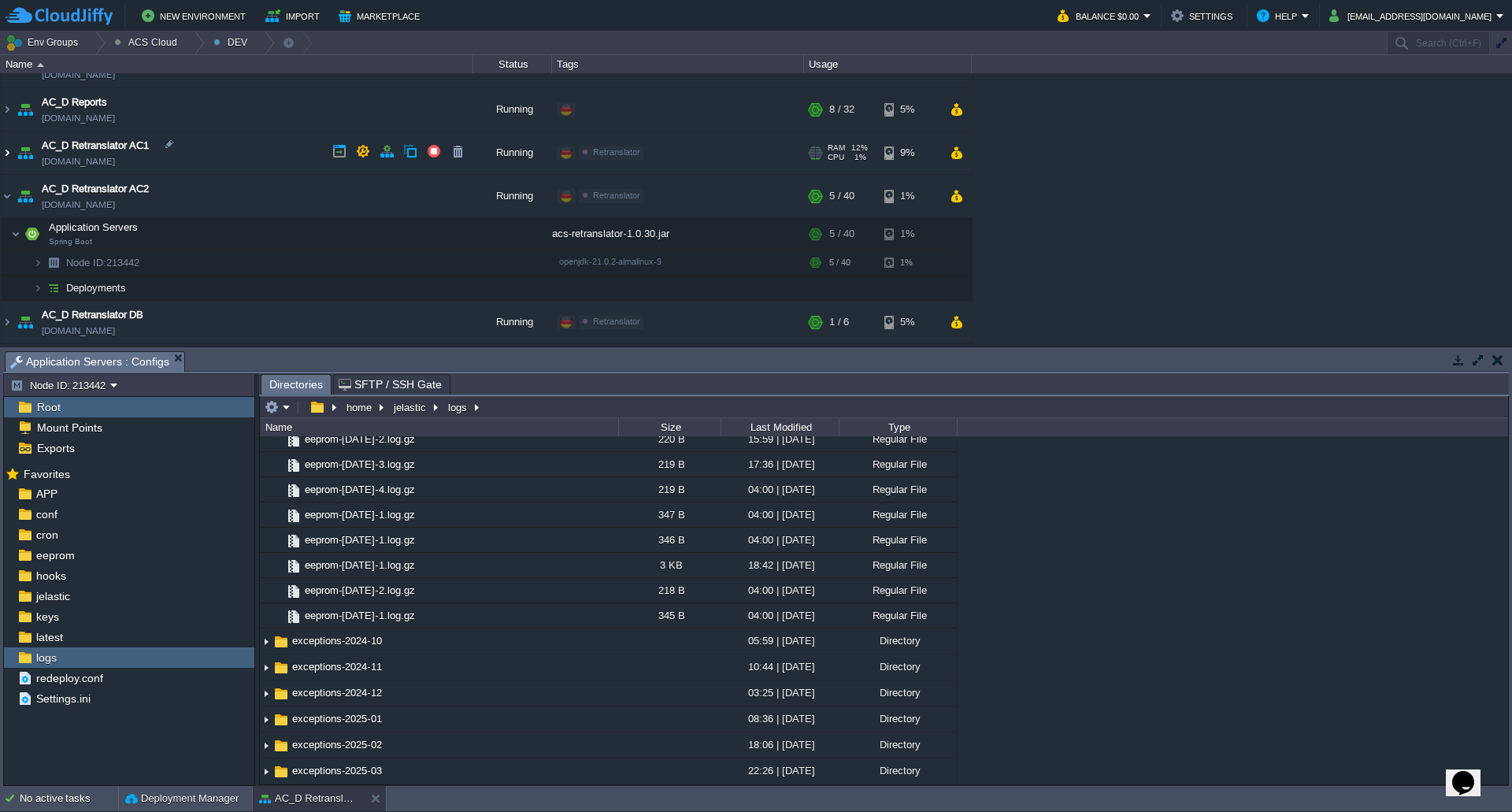
drag, startPoint x: 7, startPoint y: 153, endPoint x: 191, endPoint y: 169, distance: 184.7
click at [7, 153] on img at bounding box center [7, 152] width 13 height 43
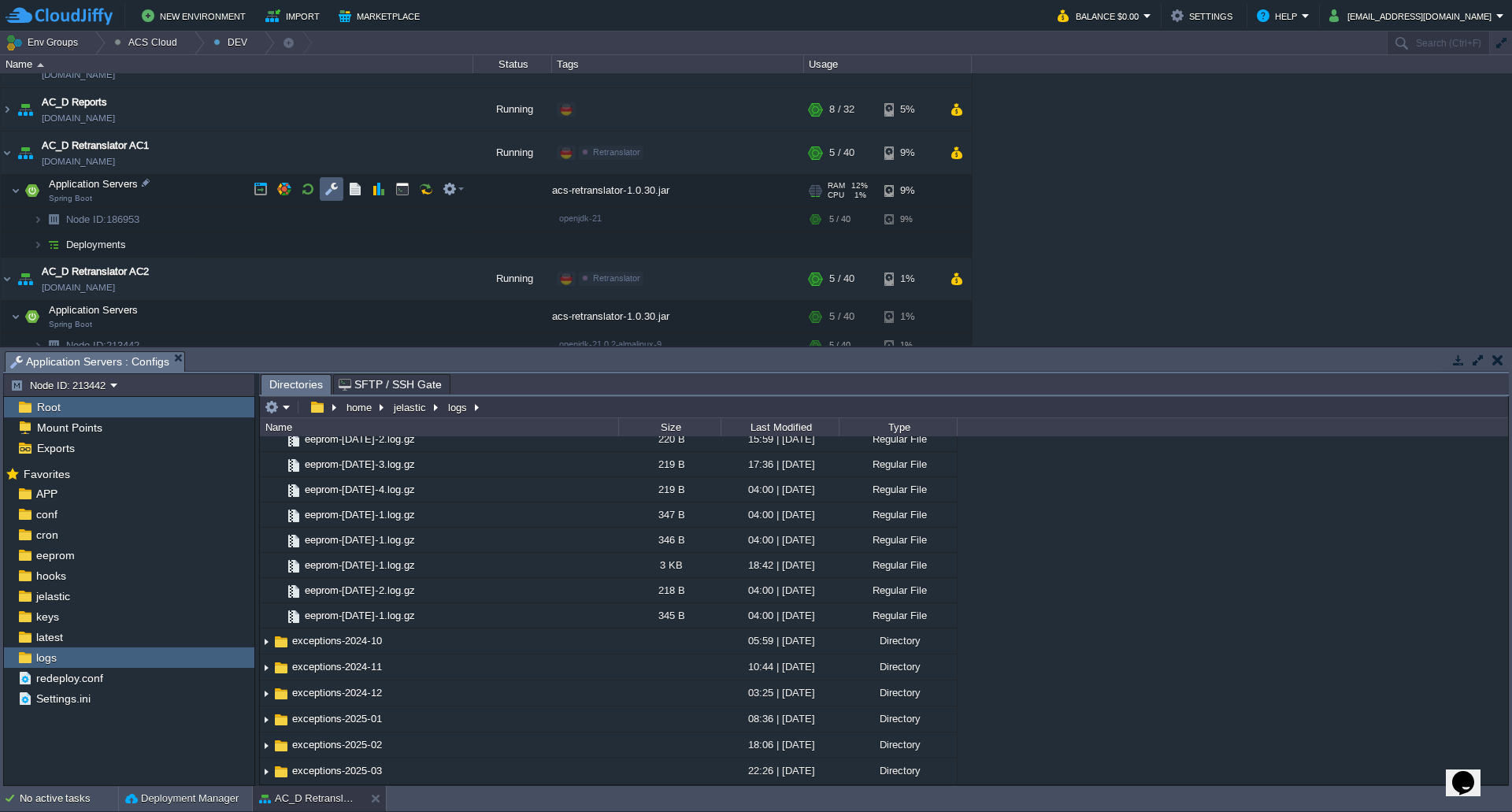
click at [333, 188] on button "button" at bounding box center [331, 189] width 14 height 14
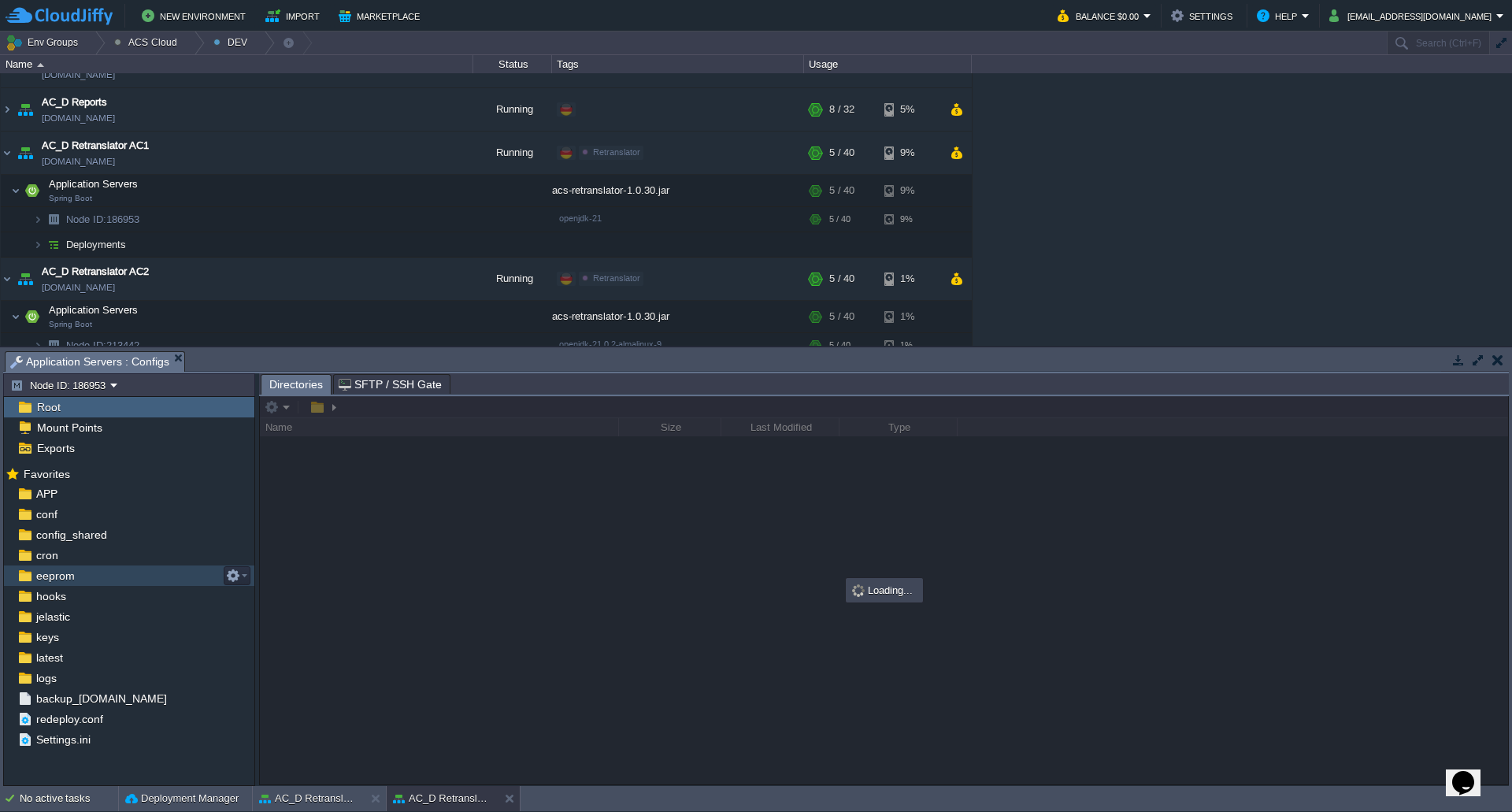
click at [71, 582] on span "eeprom" at bounding box center [55, 575] width 44 height 14
click at [141, 667] on div "latest" at bounding box center [129, 658] width 251 height 21
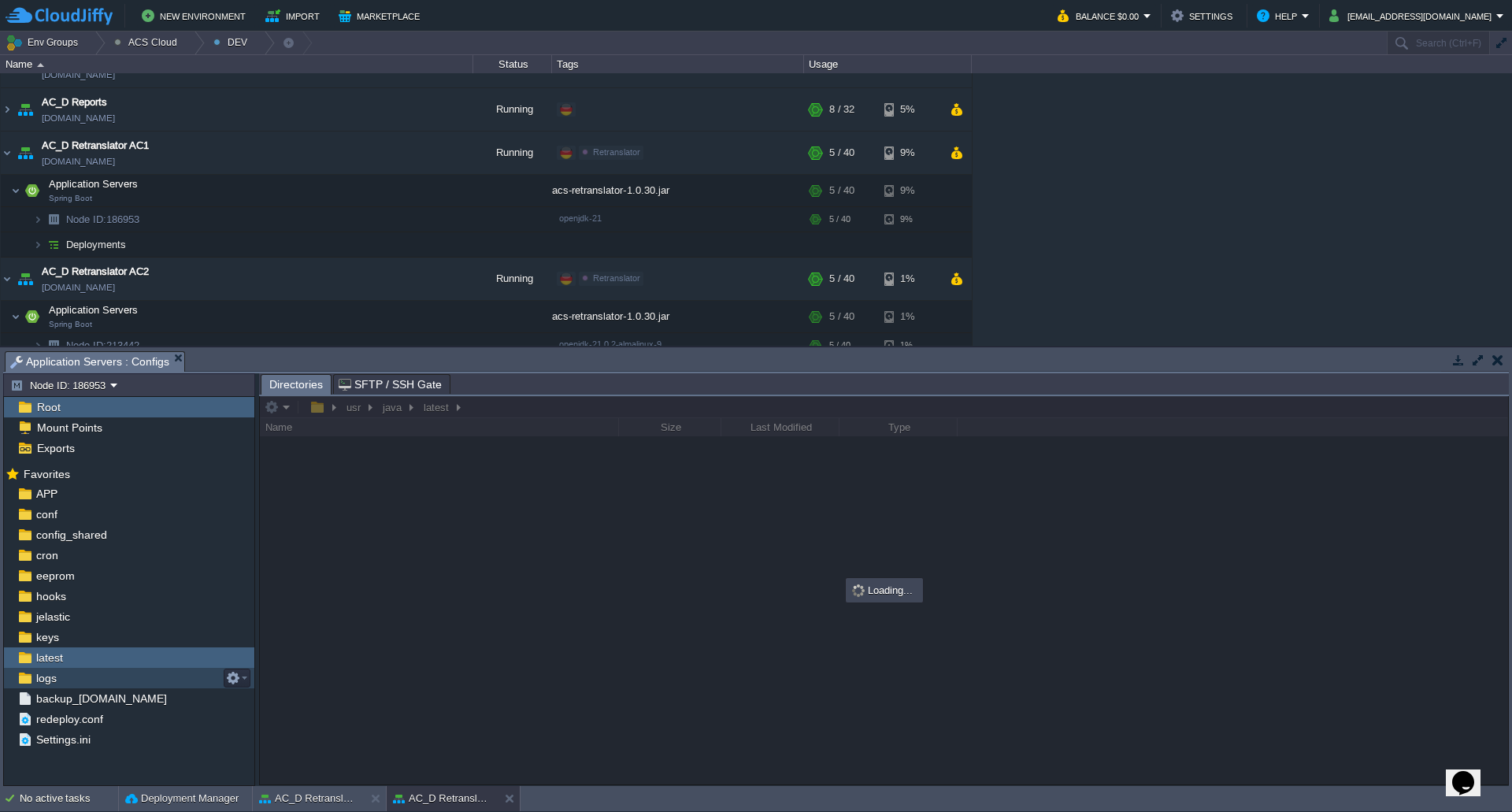
click at [141, 678] on div "logs" at bounding box center [129, 678] width 251 height 21
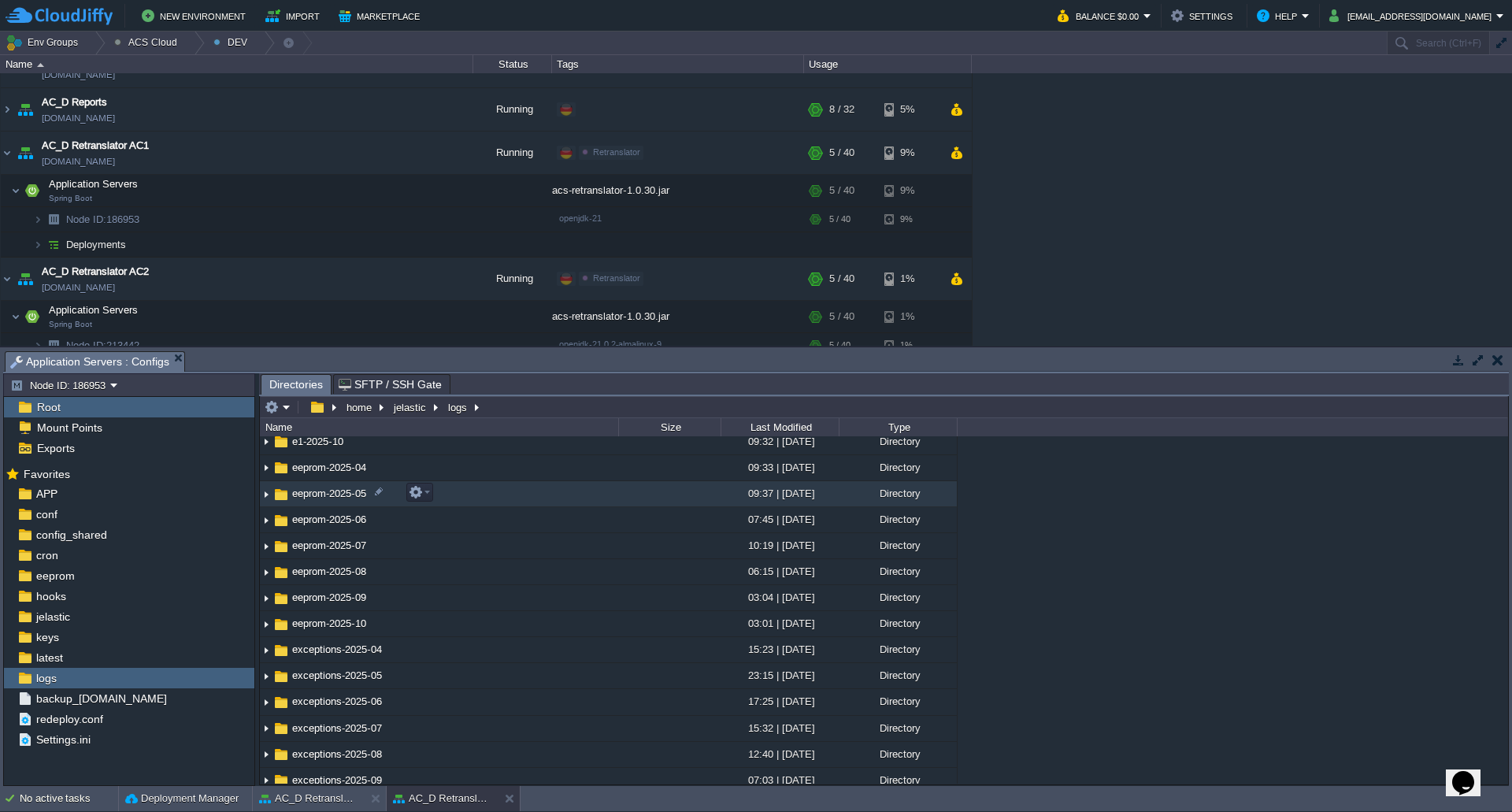
scroll to position [394, 0]
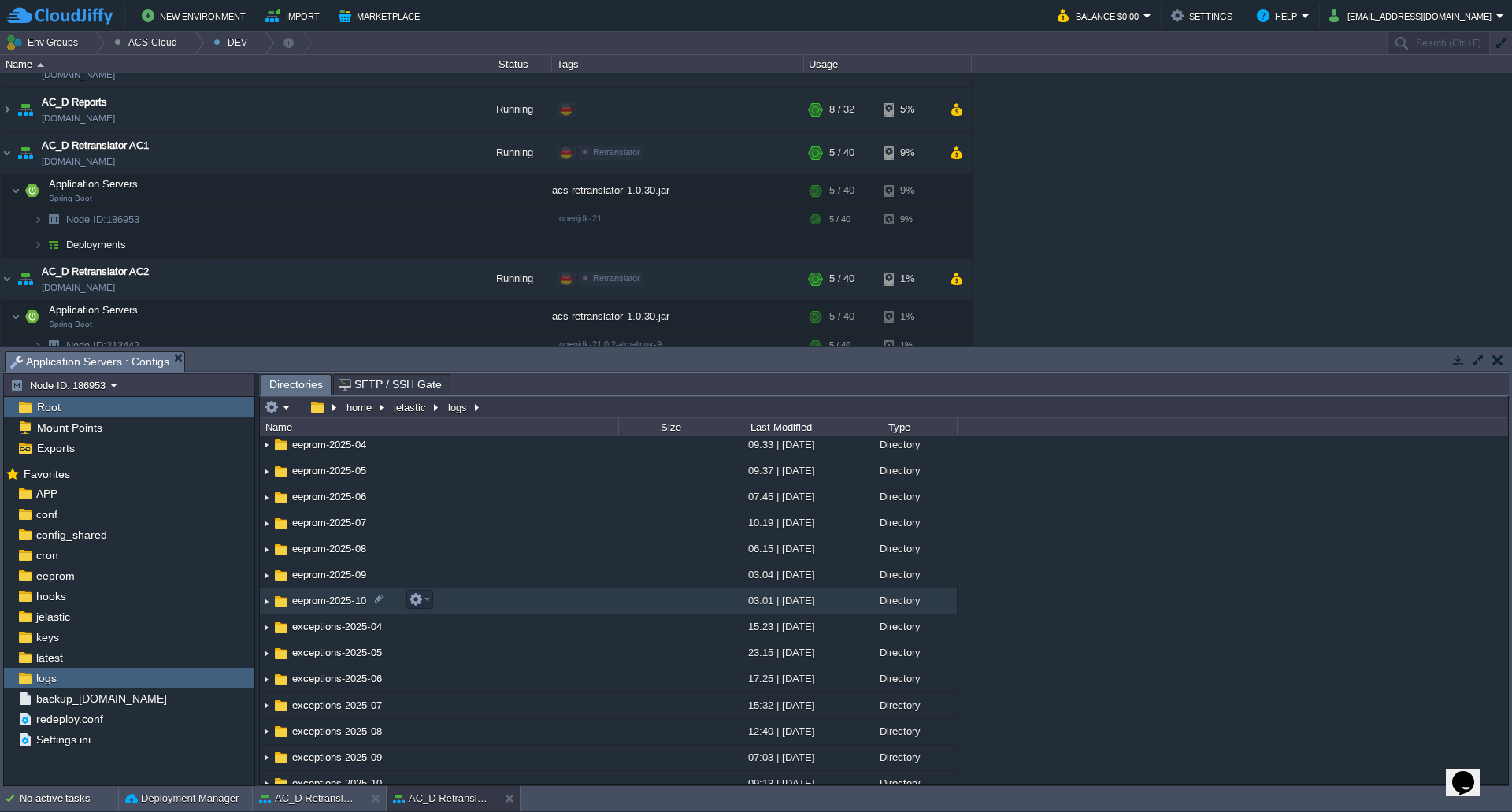
click at [266, 602] on img at bounding box center [266, 601] width 13 height 25
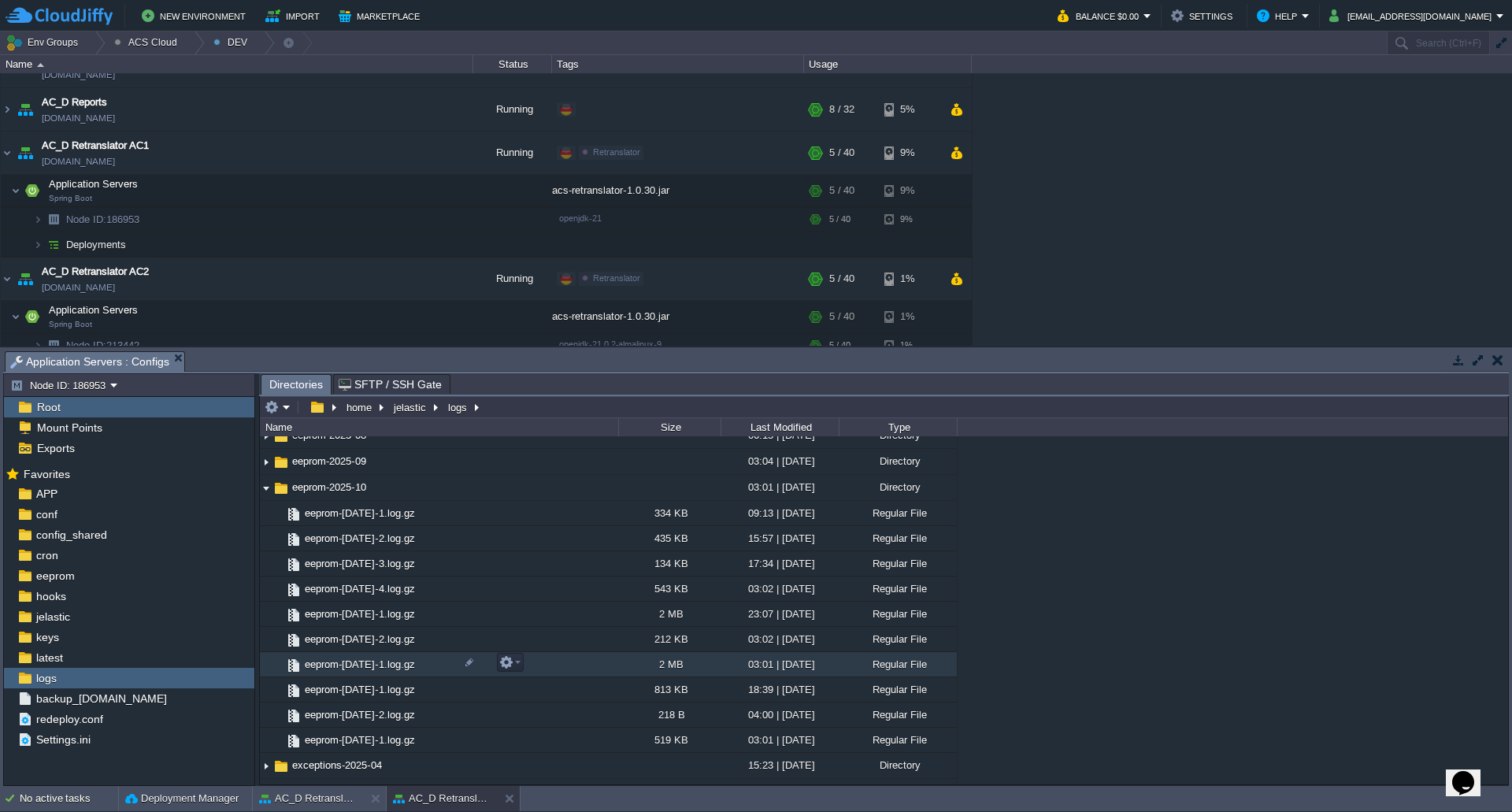
scroll to position [551, 0]
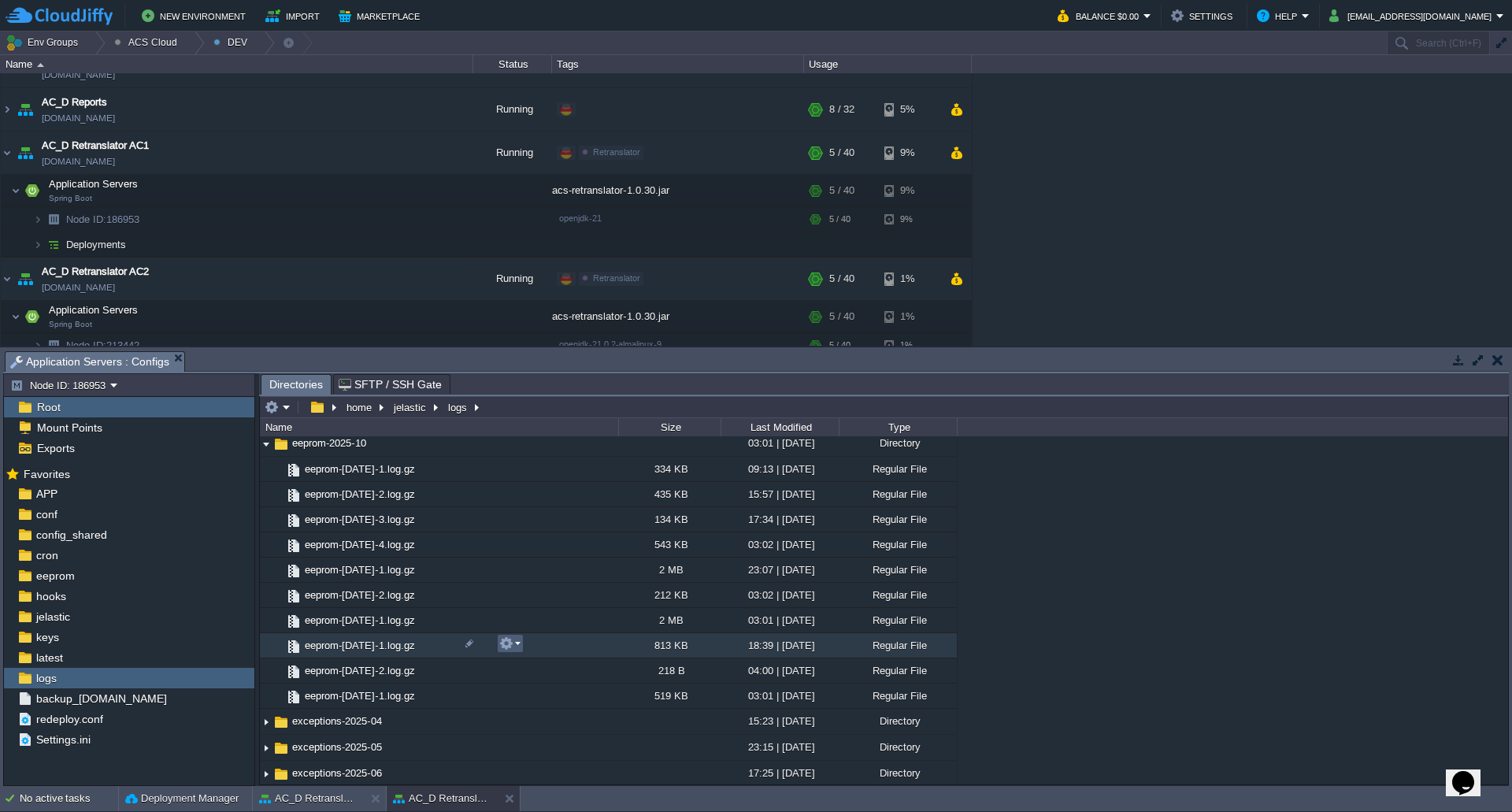
click at [518, 649] on em at bounding box center [509, 644] width 21 height 14
click at [555, 741] on link "Download" at bounding box center [556, 748] width 112 height 17
click at [356, 195] on button "button" at bounding box center [355, 190] width 14 height 14
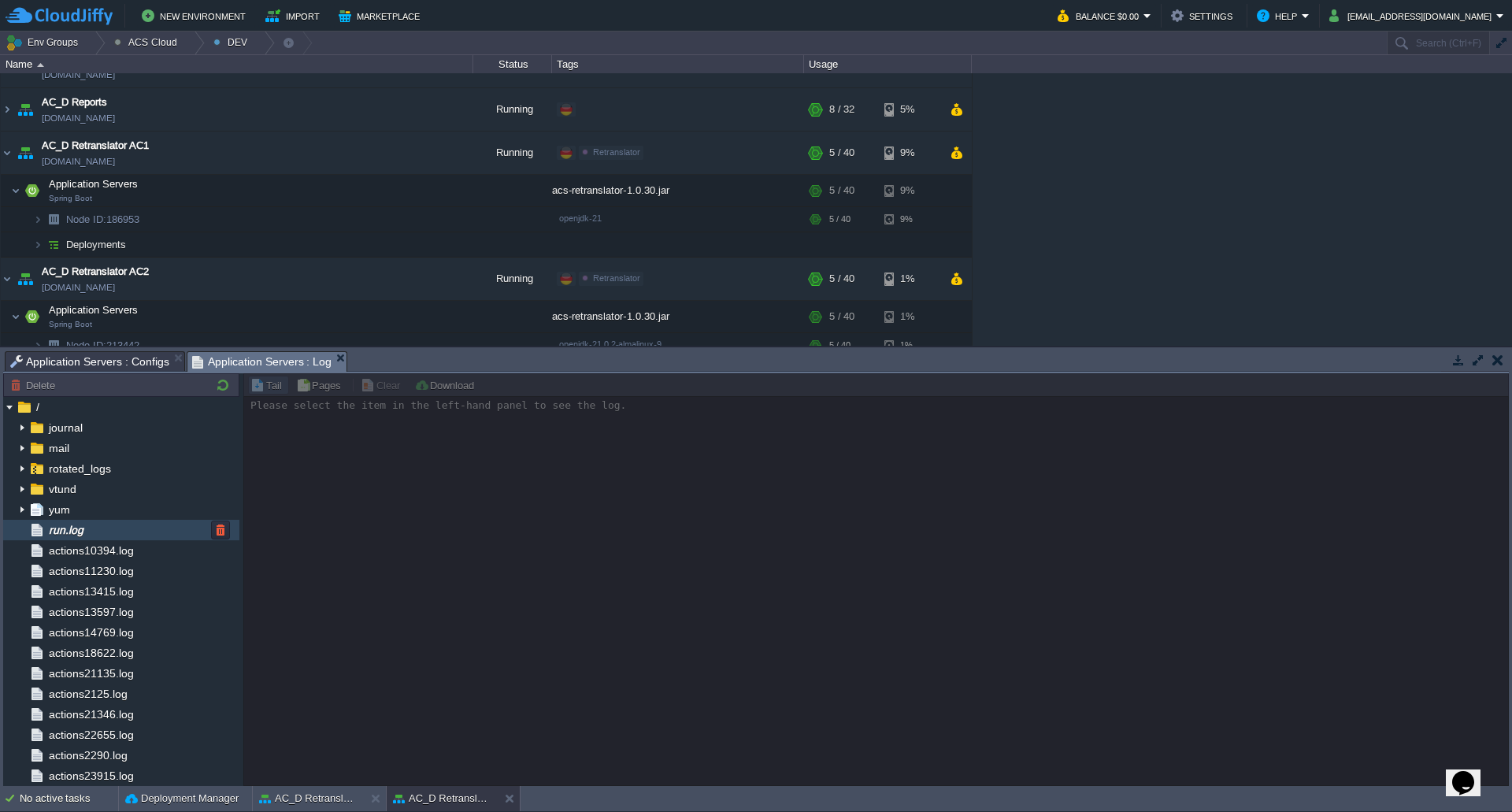
click at [79, 523] on span "run.log" at bounding box center [66, 530] width 40 height 14
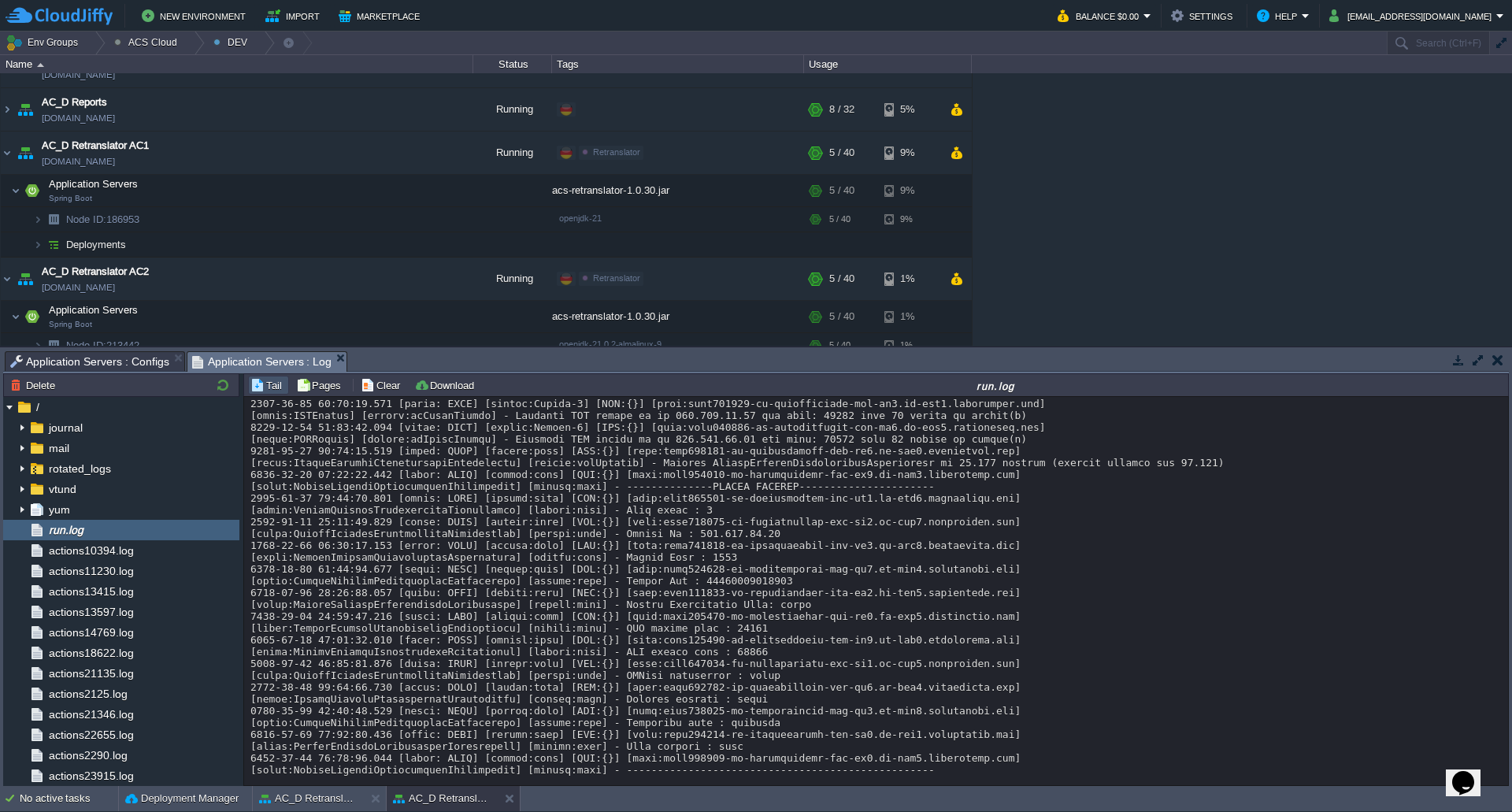
scroll to position [11570, 0]
